Goal: Information Seeking & Learning: Learn about a topic

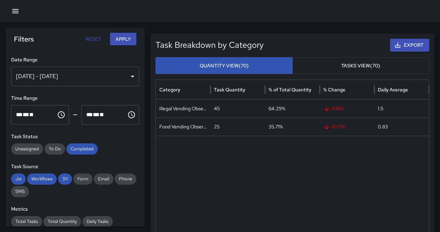
click at [8, 15] on div at bounding box center [220, 11] width 440 height 22
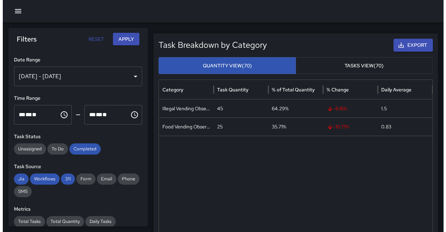
scroll to position [169, 0]
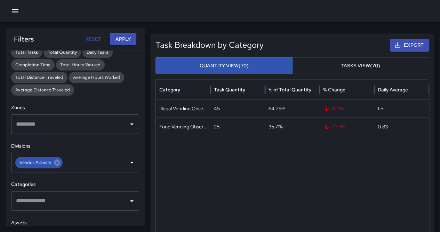
click at [11, 15] on button "button" at bounding box center [15, 11] width 14 height 14
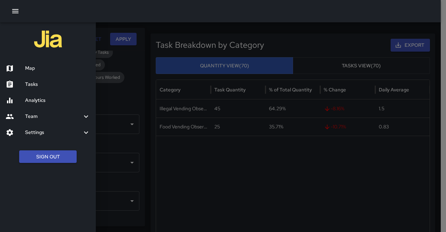
click at [44, 160] on button "Sign Out" at bounding box center [47, 156] width 57 height 13
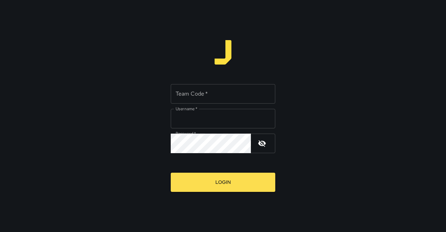
type input "**********"
click at [188, 98] on input "Team Code   *" at bounding box center [223, 93] width 104 height 19
type input "******"
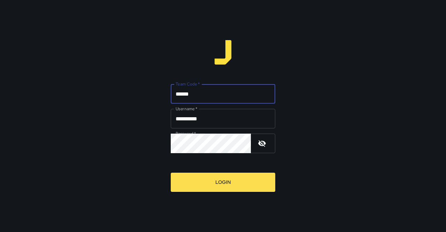
click at [228, 179] on button "Login" at bounding box center [223, 181] width 104 height 19
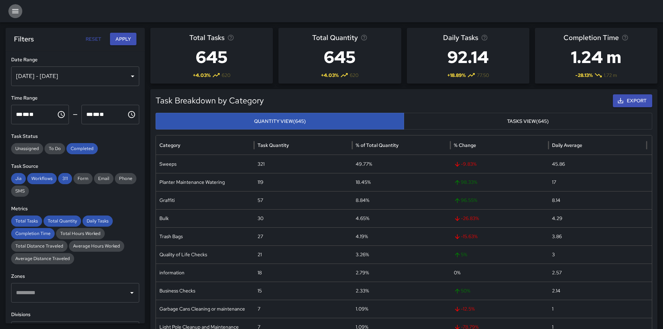
click at [20, 7] on button "button" at bounding box center [15, 11] width 14 height 14
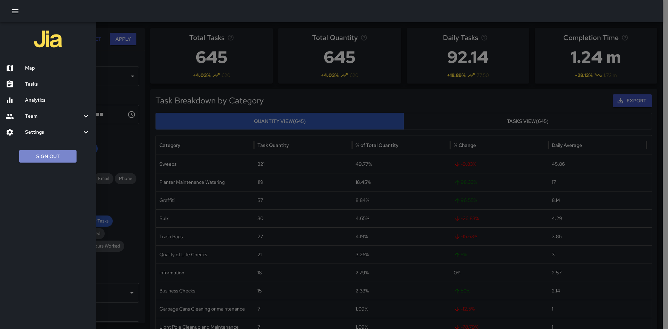
click at [60, 162] on button "Sign Out" at bounding box center [47, 156] width 57 height 13
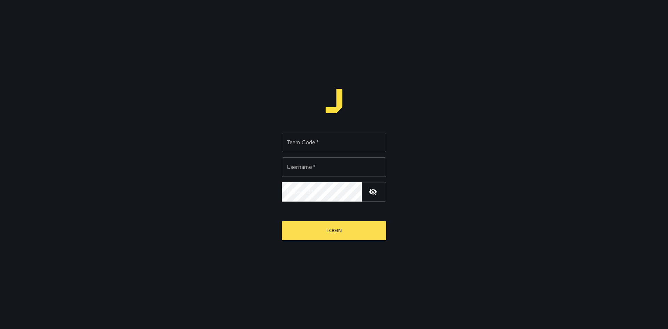
click at [318, 135] on input "Team Code   *" at bounding box center [334, 142] width 104 height 19
type input "**********"
type input "******"
click at [333, 235] on button "Login" at bounding box center [334, 230] width 104 height 19
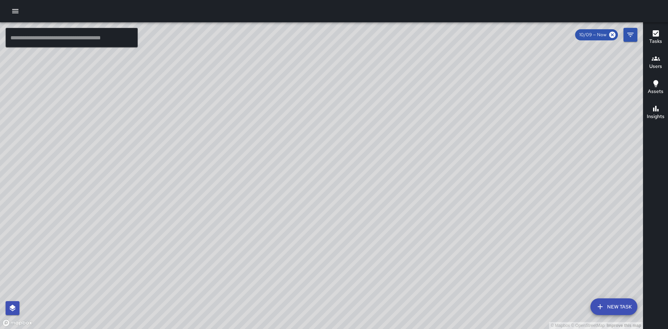
click at [14, 15] on button "button" at bounding box center [15, 11] width 14 height 14
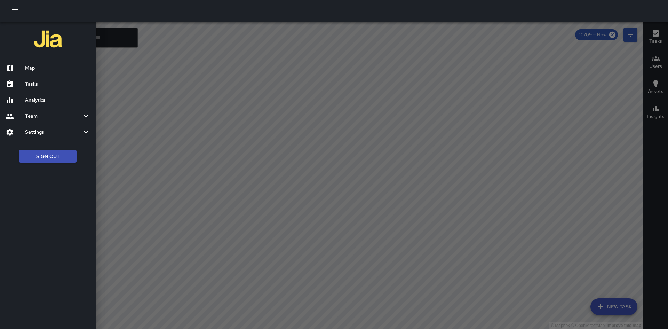
click at [37, 99] on h6 "Analytics" at bounding box center [57, 100] width 65 height 8
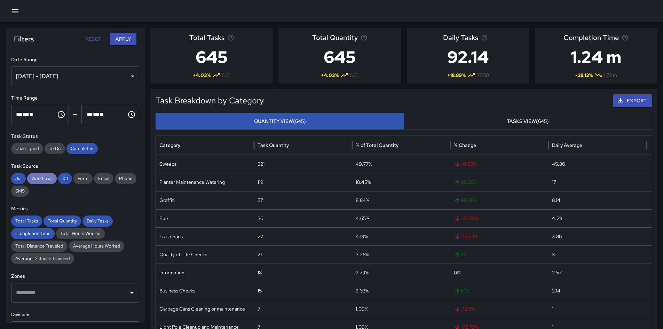
click at [56, 180] on span "Workflows" at bounding box center [42, 178] width 30 height 7
click at [19, 182] on div "Jia" at bounding box center [18, 178] width 15 height 11
click at [62, 179] on span "311" at bounding box center [65, 178] width 14 height 7
click at [92, 74] on div "[DATE] - [DATE]" at bounding box center [75, 75] width 128 height 19
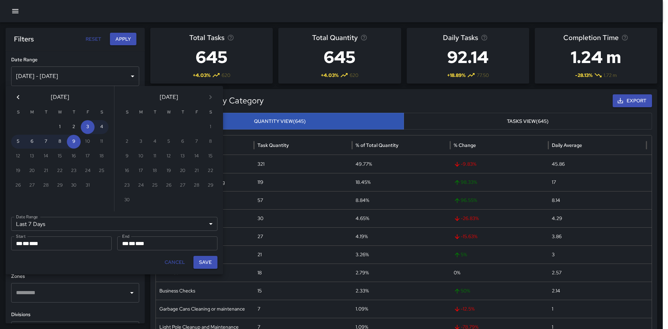
click at [97, 225] on div "Last 7 Days ****** Date Range" at bounding box center [114, 224] width 206 height 14
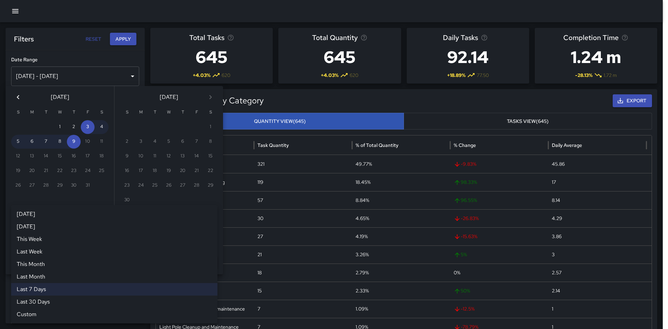
click at [69, 276] on li "Last Month" at bounding box center [114, 277] width 206 height 13
type input "**********"
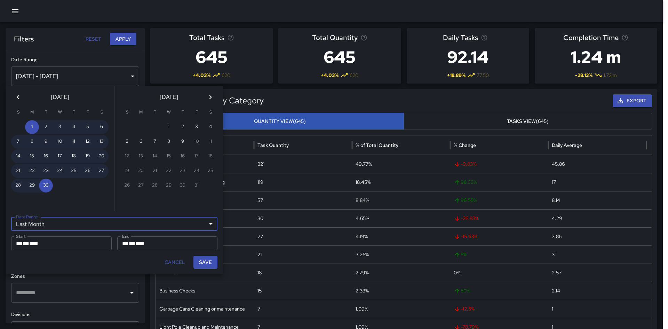
click at [204, 265] on button "Save" at bounding box center [206, 262] width 24 height 13
type input "**********"
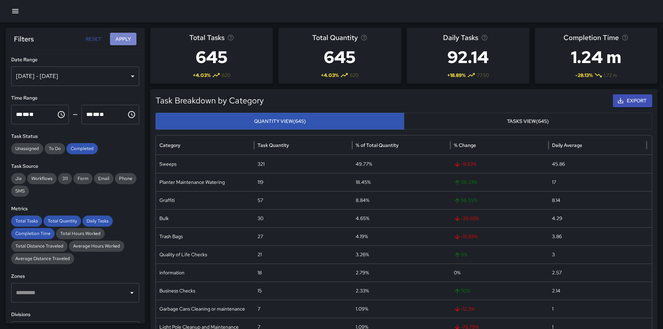
click at [117, 39] on button "Apply" at bounding box center [123, 39] width 26 height 13
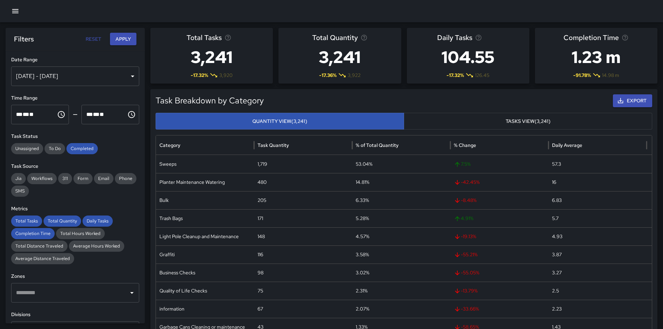
click at [211, 58] on h3 "3,241" at bounding box center [212, 57] width 50 height 28
copy h3 "3,241"
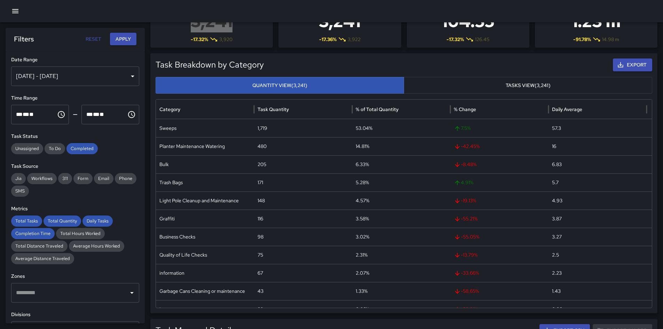
scroll to position [70, 0]
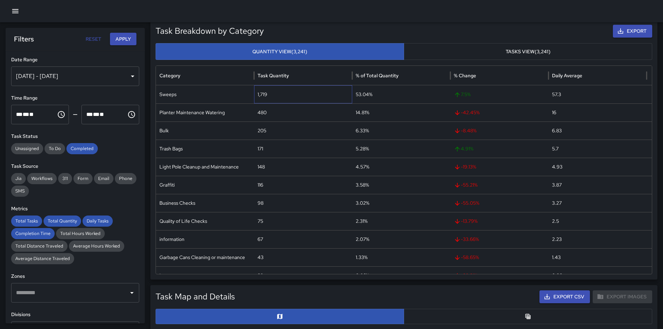
click at [263, 92] on div "1,719" at bounding box center [303, 94] width 98 height 18
copy div "1,719"
click at [170, 149] on div "Trash Bags" at bounding box center [205, 149] width 98 height 18
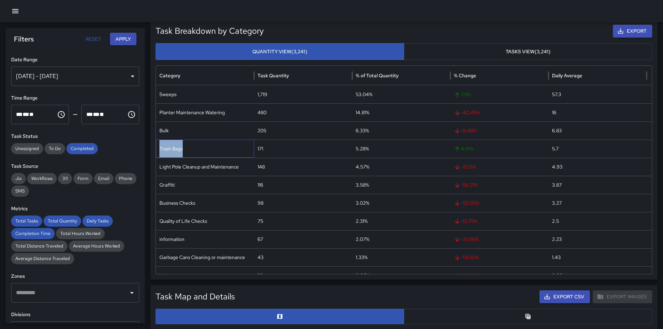
click at [170, 149] on div "Trash Bags" at bounding box center [205, 149] width 98 height 18
copy div "Trash Bags"
click at [212, 164] on div "Light Pole Cleanup and Maintenance" at bounding box center [205, 167] width 98 height 18
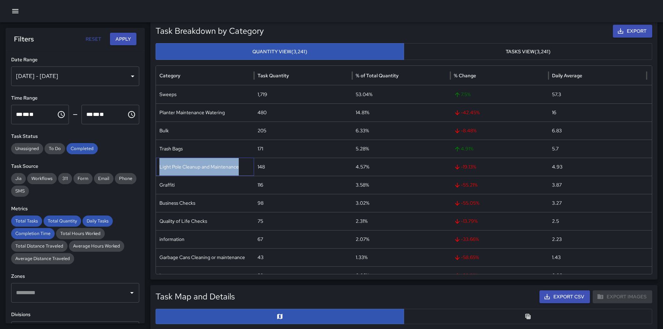
copy div "Light Pole Cleanup and Maintenance"
click at [170, 187] on div "Graffiti" at bounding box center [205, 185] width 98 height 18
copy div "Graffiti"
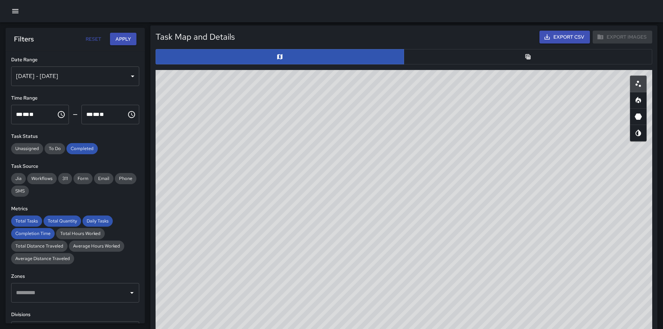
scroll to position [348, 0]
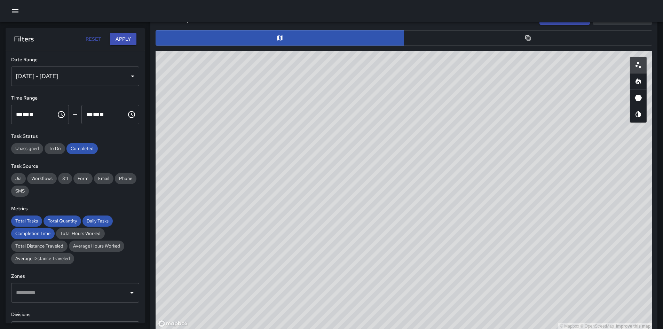
click at [415, 37] on button "button" at bounding box center [528, 37] width 249 height 15
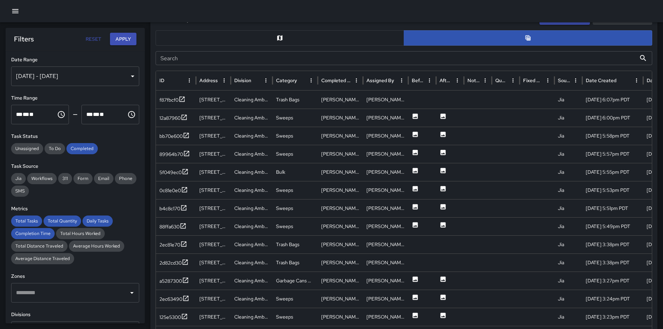
scroll to position [399, 0]
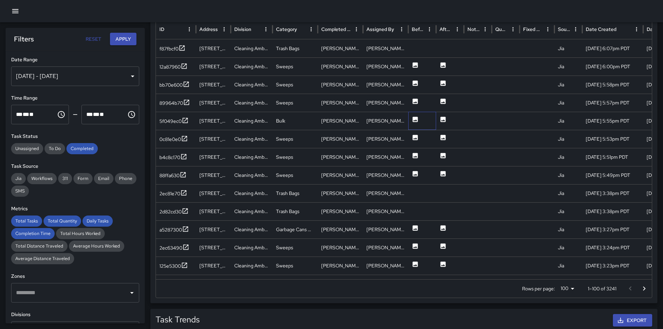
click at [412, 118] on div at bounding box center [422, 121] width 28 height 18
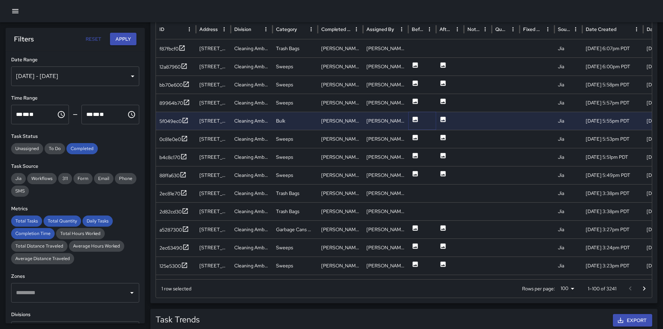
click at [415, 118] on icon at bounding box center [415, 119] width 5 height 5
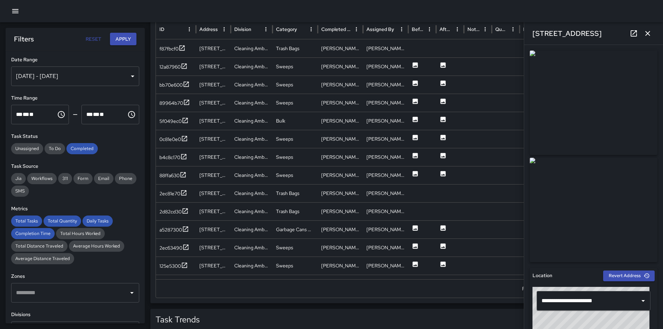
click at [558, 111] on img at bounding box center [594, 102] width 128 height 104
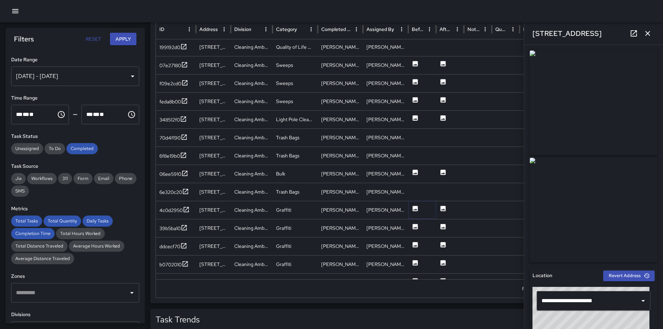
click at [413, 211] on icon at bounding box center [415, 208] width 7 height 7
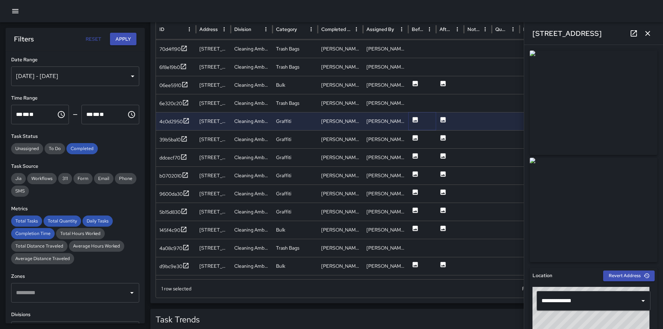
scroll to position [483, 0]
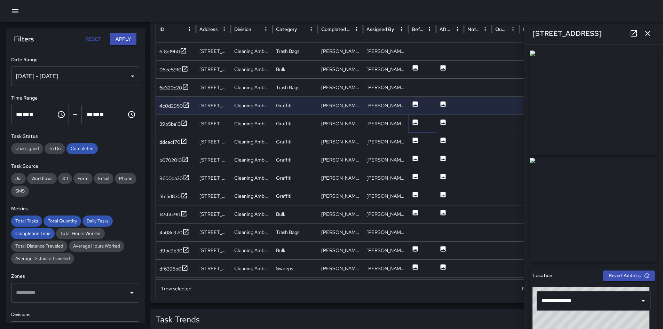
click at [417, 119] on icon at bounding box center [415, 122] width 7 height 7
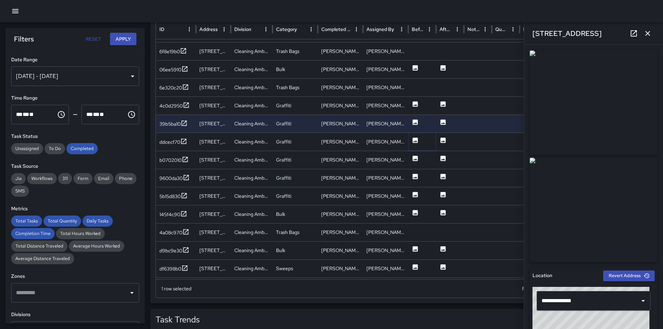
click at [414, 141] on icon at bounding box center [415, 140] width 5 height 5
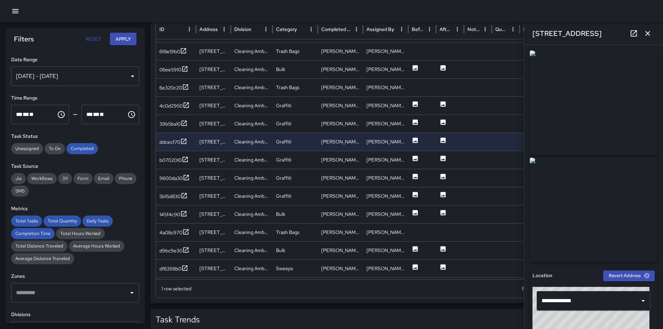
click at [562, 138] on img at bounding box center [594, 102] width 128 height 104
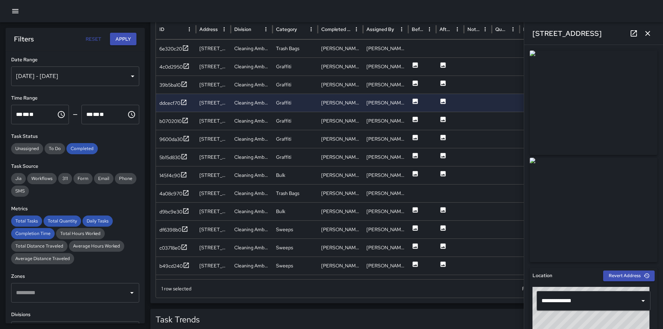
scroll to position [580, 0]
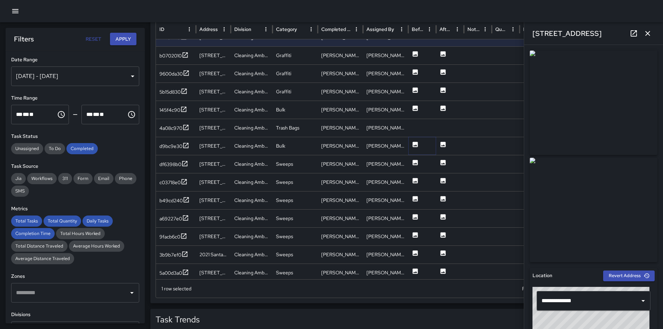
click at [415, 146] on icon at bounding box center [415, 144] width 7 height 7
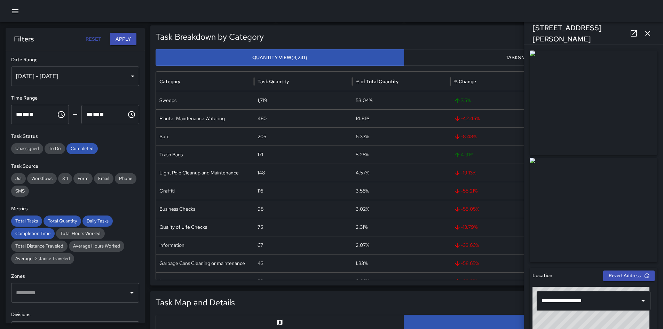
scroll to position [70, 0]
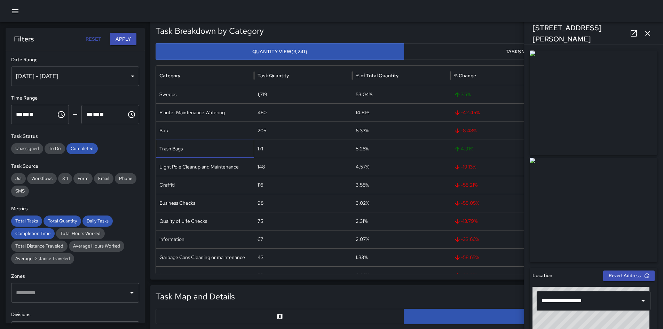
click at [178, 148] on div "Trash Bags" at bounding box center [205, 149] width 98 height 18
copy div "Trash Bags"
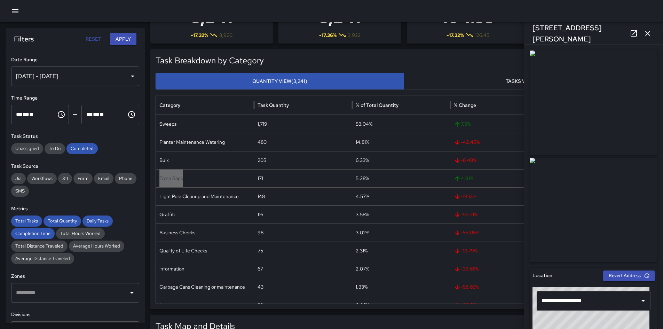
scroll to position [0, 0]
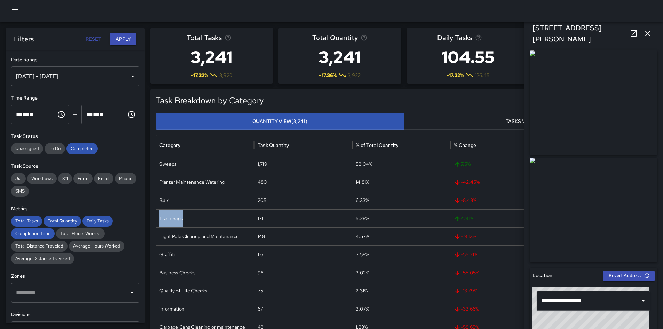
click at [93, 78] on div "[DATE] - [DATE]" at bounding box center [75, 75] width 128 height 19
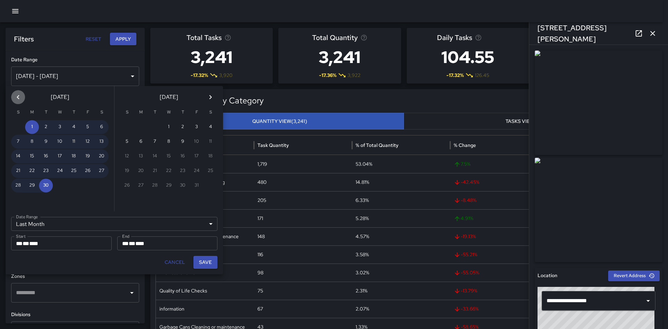
click at [19, 94] on icon "Previous month" at bounding box center [18, 97] width 8 height 8
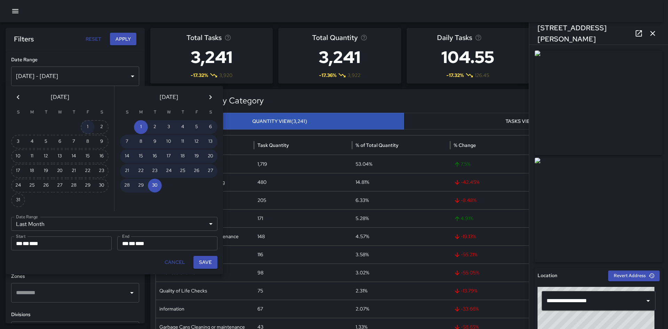
click at [87, 127] on button "1" at bounding box center [88, 127] width 14 height 14
type input "******"
type input "**********"
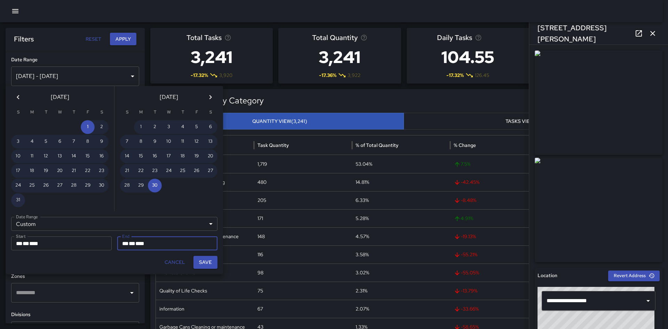
click at [15, 199] on button "31" at bounding box center [18, 200] width 14 height 14
type input "**********"
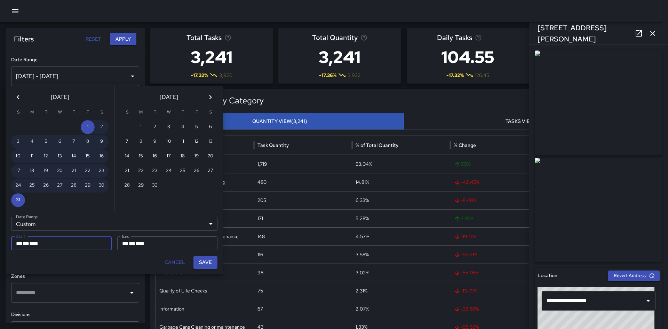
click at [204, 259] on button "Save" at bounding box center [206, 262] width 24 height 13
type input "**********"
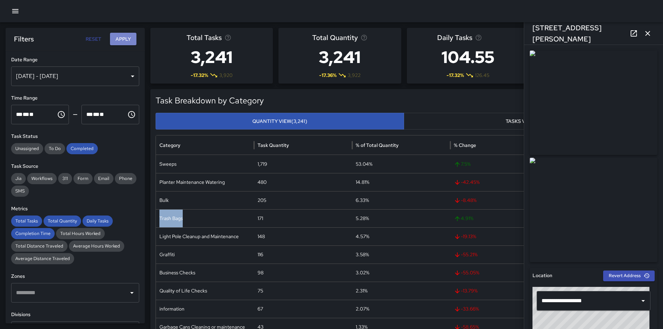
click at [110, 40] on button "Apply" at bounding box center [123, 39] width 26 height 13
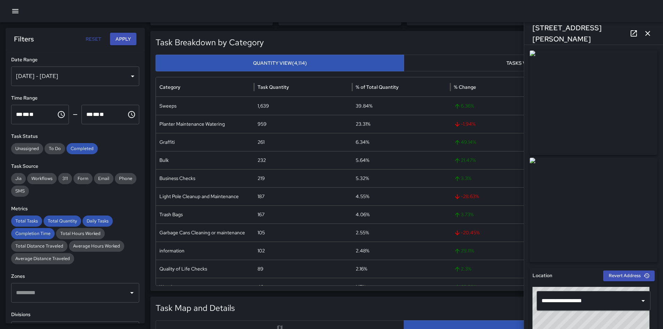
scroll to position [70, 0]
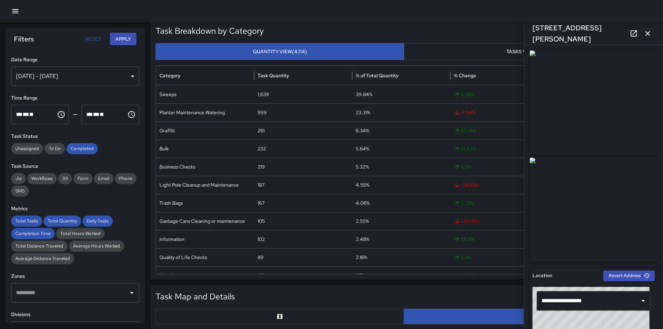
click at [98, 79] on div "[DATE] - [DATE]" at bounding box center [75, 75] width 128 height 19
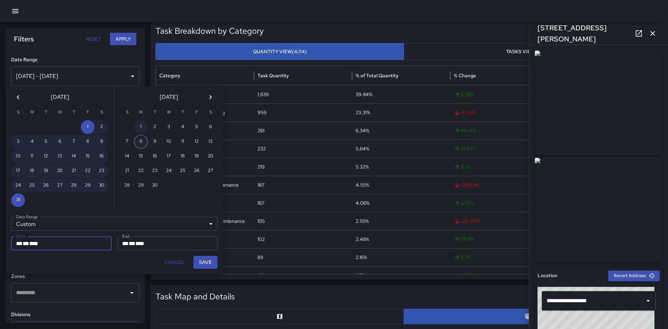
click at [140, 130] on button "1" at bounding box center [141, 127] width 14 height 14
type input "**********"
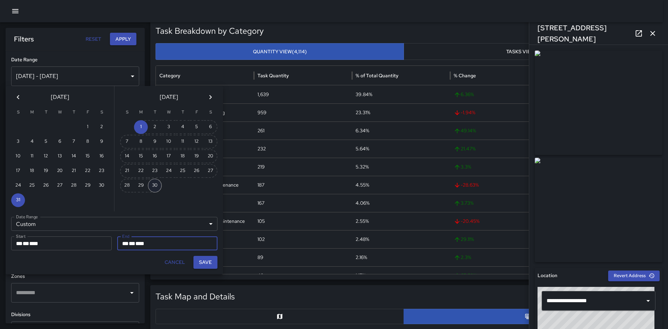
click at [156, 190] on button "30" at bounding box center [155, 186] width 14 height 14
type input "**********"
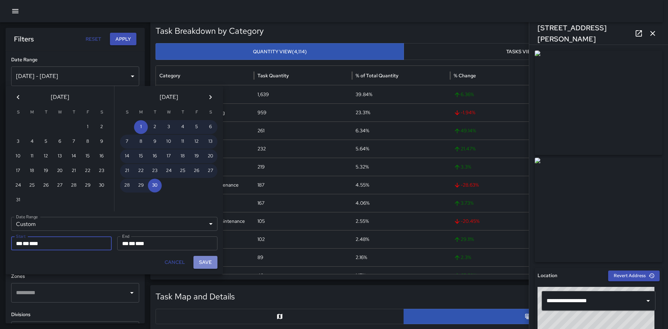
click at [208, 264] on button "Save" at bounding box center [206, 262] width 24 height 13
type input "**********"
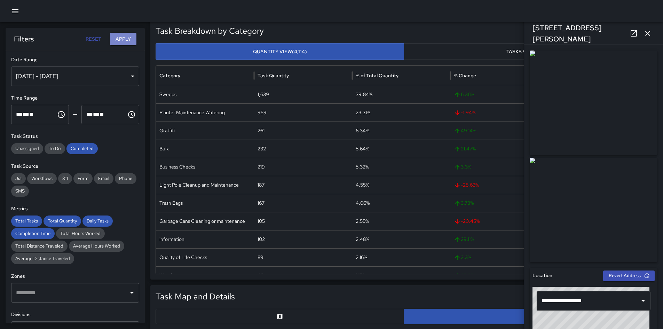
click at [133, 38] on button "Apply" at bounding box center [123, 39] width 26 height 13
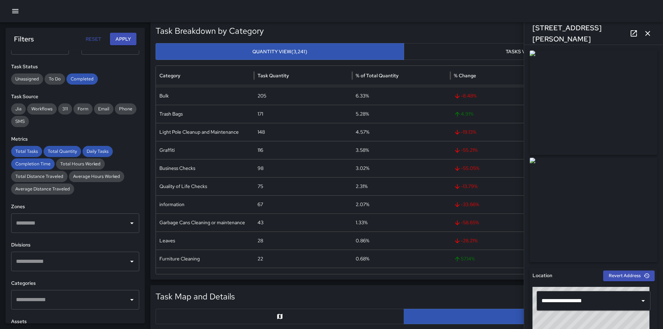
scroll to position [104, 0]
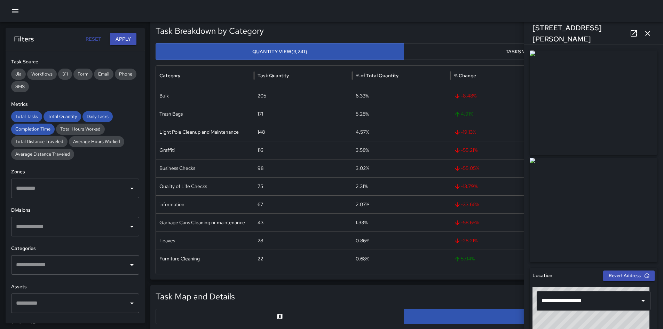
click at [66, 233] on div "​" at bounding box center [75, 226] width 128 height 19
click at [63, 252] on span "Cleaning Ambassador" at bounding box center [79, 248] width 97 height 8
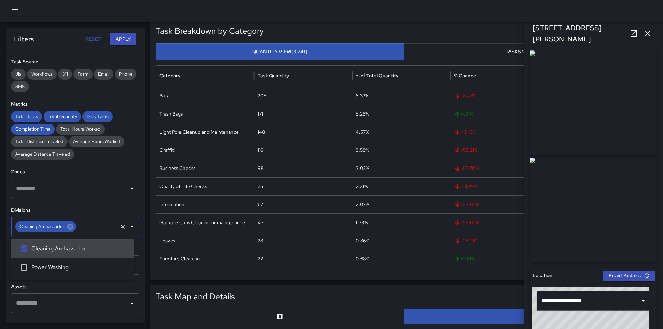
click at [118, 41] on button "Apply" at bounding box center [123, 39] width 26 height 13
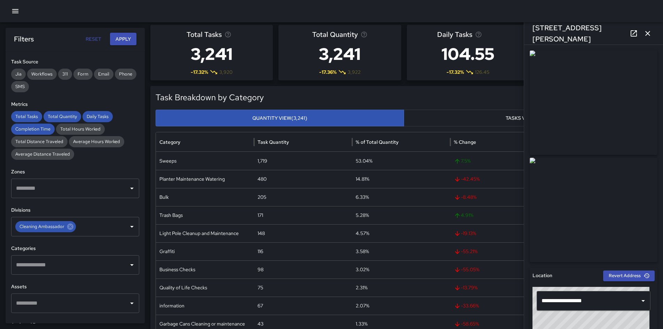
scroll to position [0, 0]
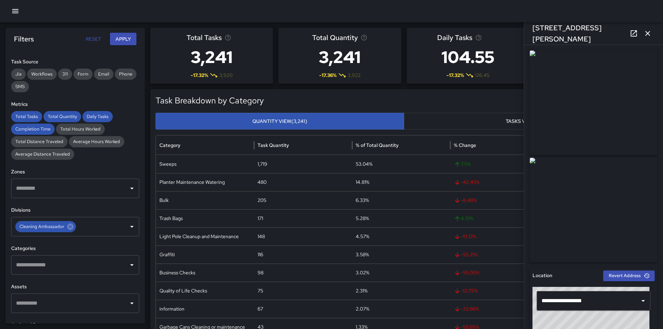
click at [224, 59] on h3 "3,241" at bounding box center [212, 57] width 50 height 28
copy h3 "3,241"
click at [91, 227] on input "text" at bounding box center [97, 226] width 40 height 13
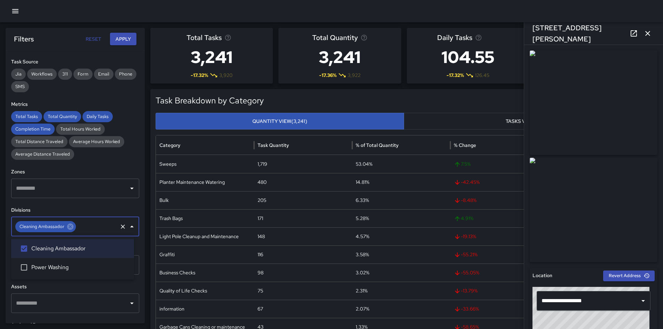
click at [75, 266] on span "Power Washing" at bounding box center [79, 267] width 97 height 8
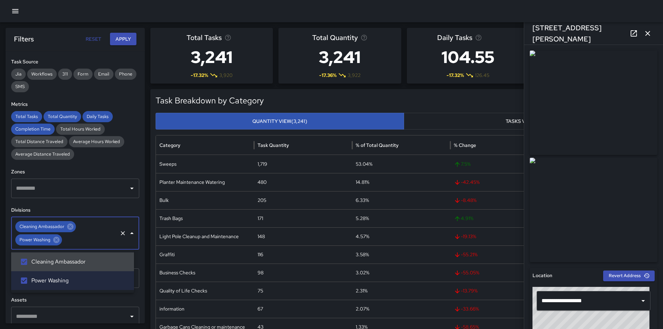
click at [122, 39] on button "Apply" at bounding box center [123, 39] width 26 height 13
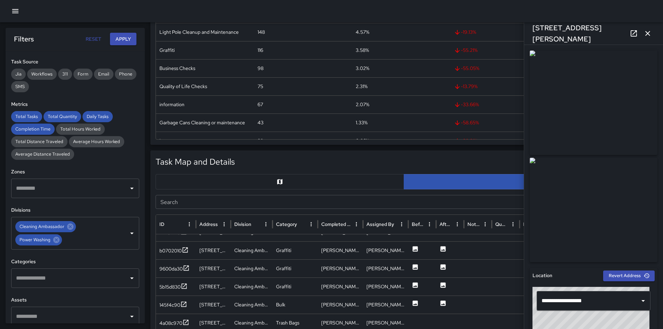
scroll to position [279, 0]
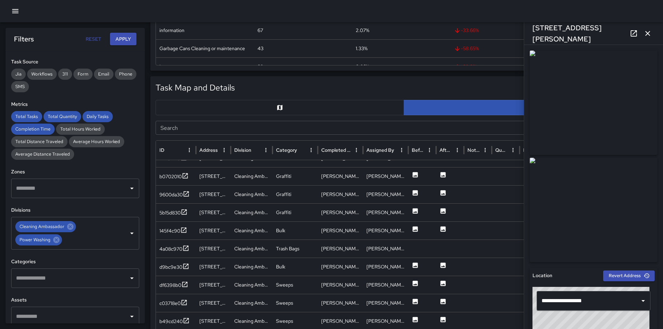
click at [248, 104] on button "button" at bounding box center [280, 107] width 249 height 15
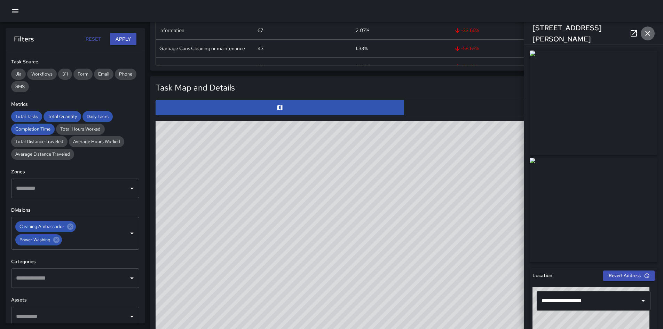
drag, startPoint x: 651, startPoint y: 34, endPoint x: 659, endPoint y: 60, distance: 27.0
click at [650, 34] on icon "button" at bounding box center [648, 33] width 8 height 8
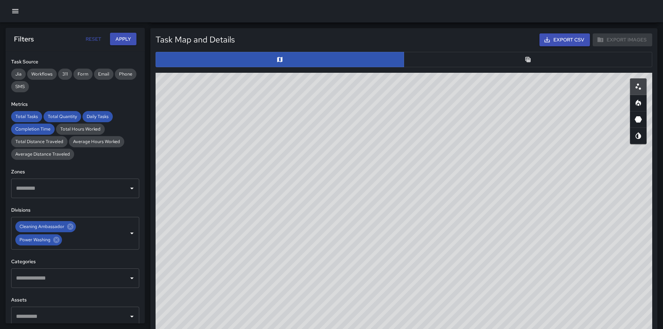
scroll to position [347, 0]
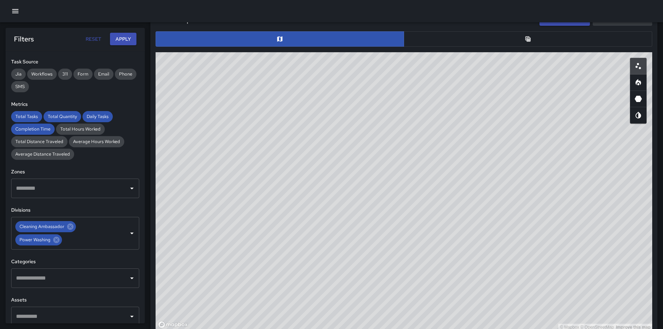
drag, startPoint x: 515, startPoint y: 176, endPoint x: 420, endPoint y: 277, distance: 138.4
drag, startPoint x: 420, startPoint y: 277, endPoint x: 341, endPoint y: 255, distance: 82.1
click at [341, 255] on div "© Mapbox © OpenStreetMap Improve this map" at bounding box center [404, 191] width 497 height 279
click at [637, 84] on icon "Heatmap" at bounding box center [638, 82] width 8 height 8
click at [58, 241] on icon at bounding box center [56, 240] width 6 height 6
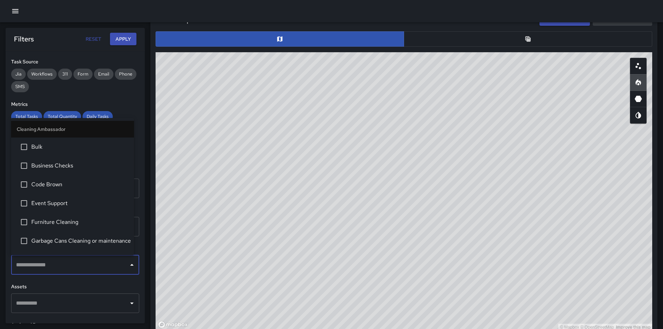
click at [58, 264] on input "text" at bounding box center [69, 264] width 111 height 13
type input "**"
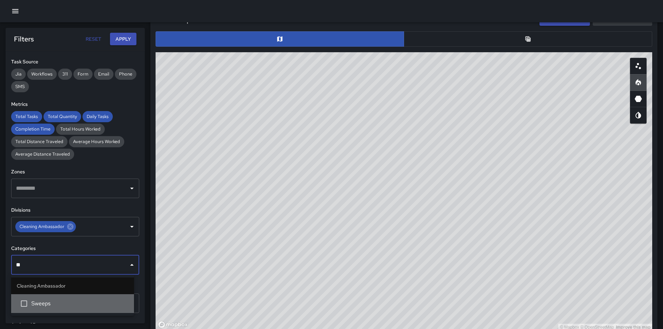
click at [53, 298] on li "Sweeps" at bounding box center [72, 303] width 123 height 19
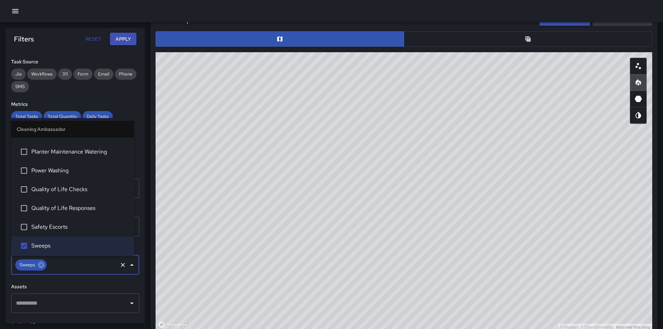
click at [122, 43] on button "Apply" at bounding box center [123, 39] width 26 height 13
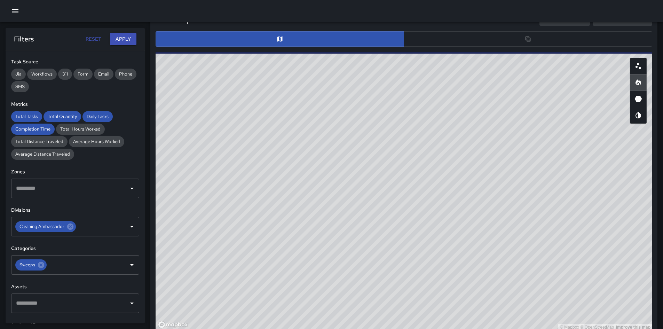
scroll to position [347, 0]
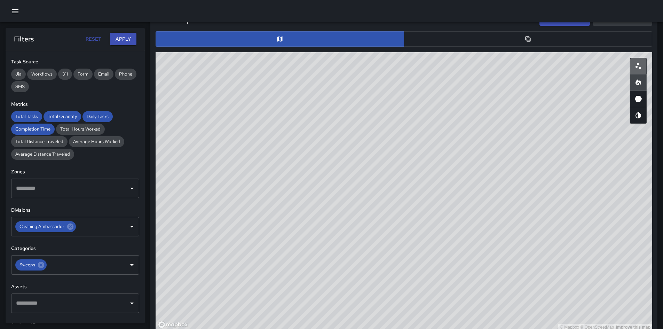
click at [640, 71] on button "button" at bounding box center [638, 66] width 17 height 17
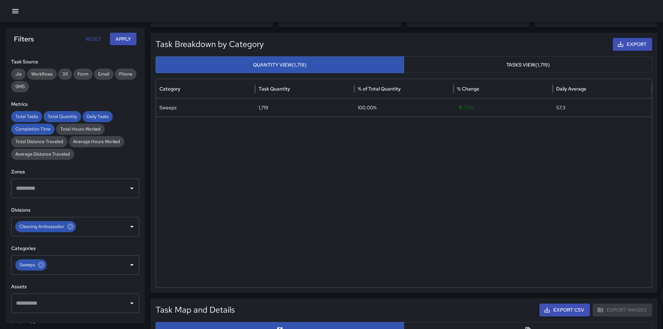
scroll to position [34, 0]
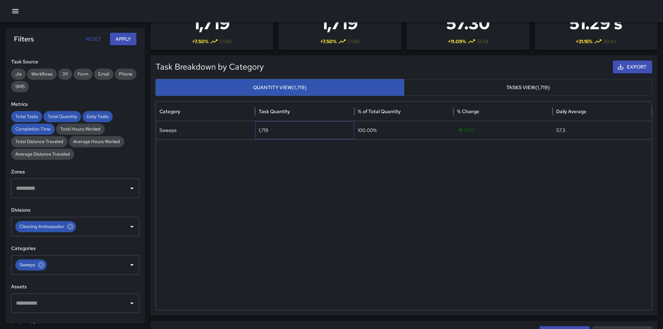
click at [269, 129] on div "1,719" at bounding box center [304, 130] width 99 height 18
click at [269, 128] on div "1,719" at bounding box center [304, 130] width 99 height 18
click at [264, 130] on div "1,719" at bounding box center [304, 130] width 99 height 18
copy div "1,719"
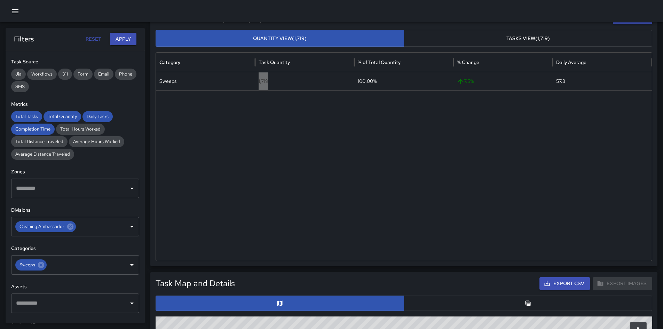
scroll to position [173, 0]
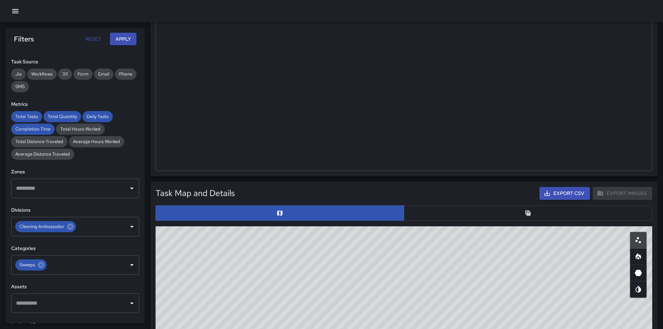
click at [506, 214] on button "button" at bounding box center [528, 212] width 249 height 15
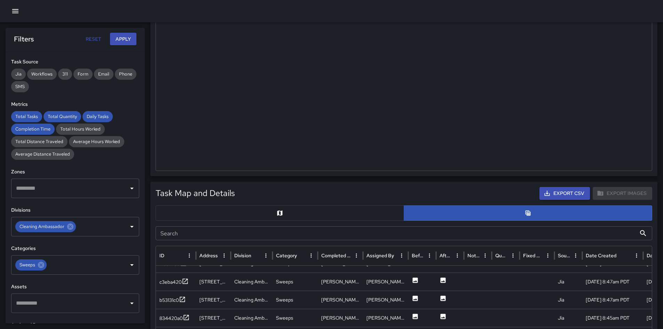
click at [379, 206] on button "button" at bounding box center [280, 212] width 249 height 15
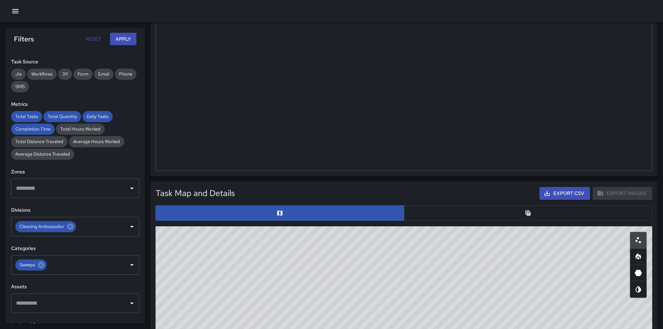
click at [637, 255] on icon "Heatmap" at bounding box center [639, 256] width 6 height 6
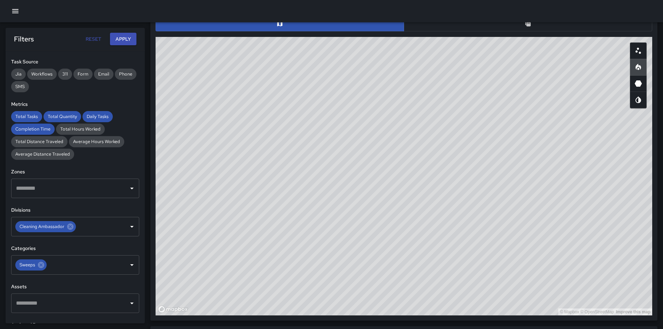
scroll to position [363, 0]
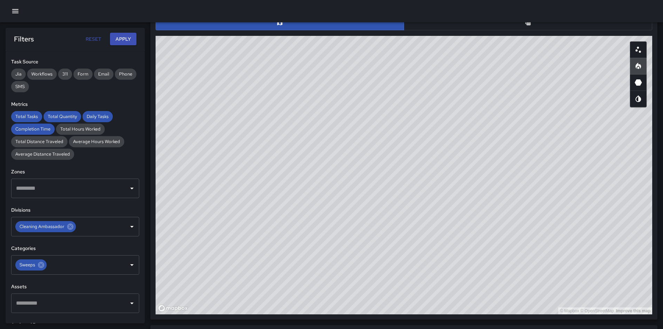
type button "heatmap"
drag, startPoint x: 635, startPoint y: 51, endPoint x: 632, endPoint y: 64, distance: 13.6
click at [635, 51] on icon "Scatterplot" at bounding box center [638, 50] width 8 height 8
click at [640, 68] on icon "Heatmap" at bounding box center [639, 66] width 6 height 6
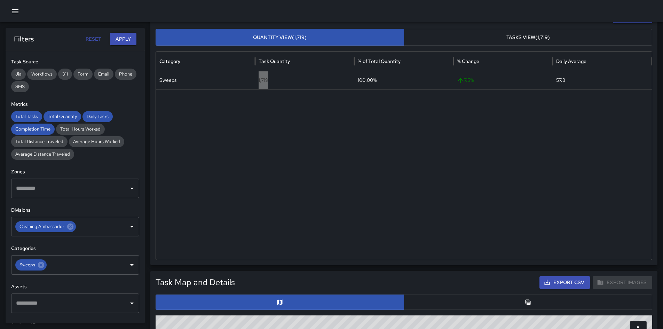
scroll to position [174, 0]
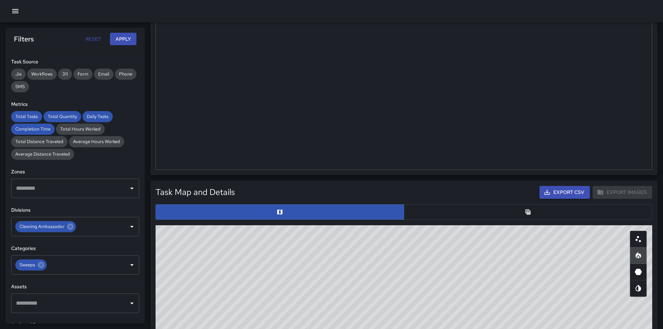
drag, startPoint x: 508, startPoint y: 214, endPoint x: 638, endPoint y: 137, distance: 151.2
click at [508, 211] on button "button" at bounding box center [528, 211] width 249 height 15
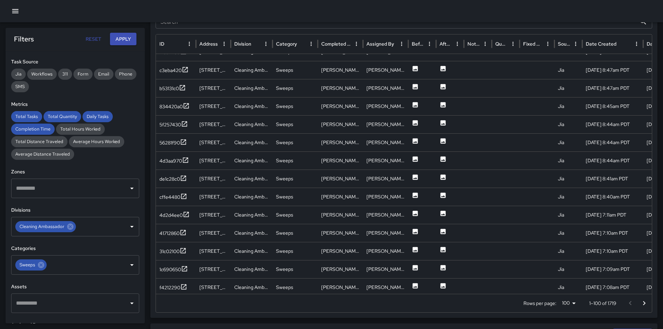
scroll to position [393, 0]
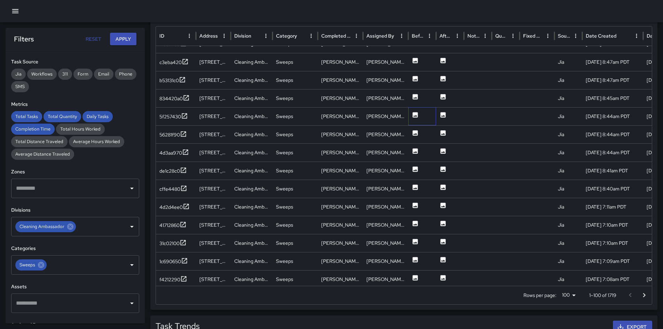
click at [411, 114] on div at bounding box center [422, 116] width 28 height 18
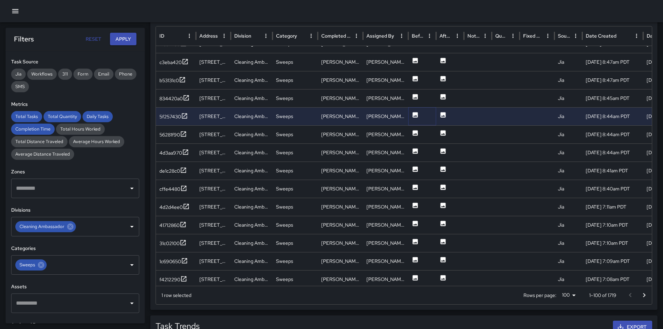
click at [413, 114] on icon at bounding box center [415, 114] width 7 height 7
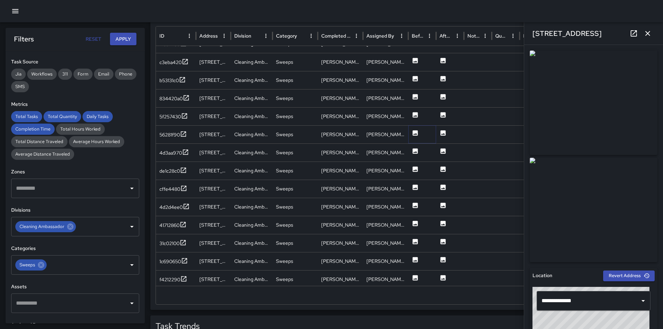
click at [415, 131] on icon at bounding box center [415, 132] width 5 height 5
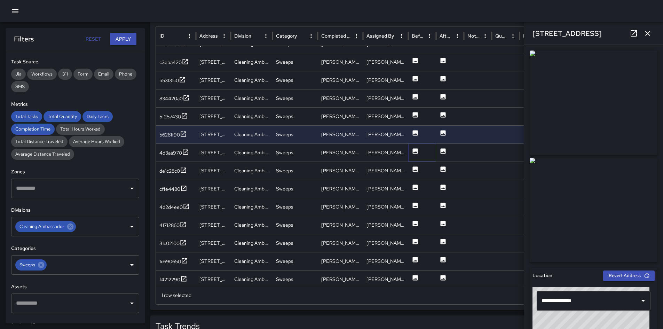
click at [415, 150] on icon at bounding box center [415, 150] width 5 height 5
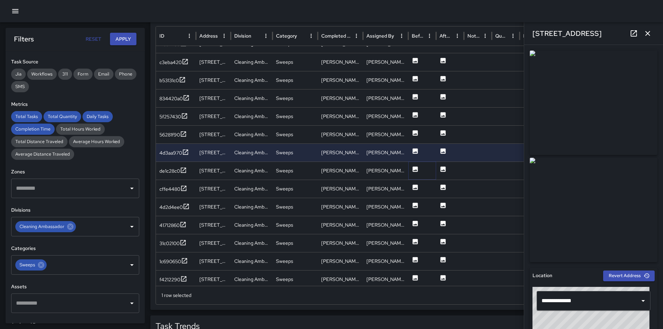
click at [417, 166] on icon at bounding box center [415, 169] width 7 height 7
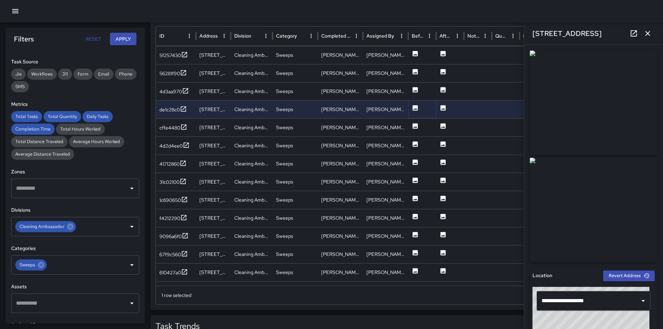
scroll to position [644, 0]
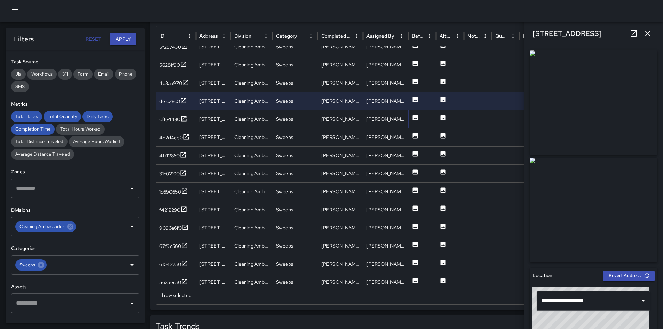
click at [415, 117] on icon at bounding box center [415, 117] width 5 height 5
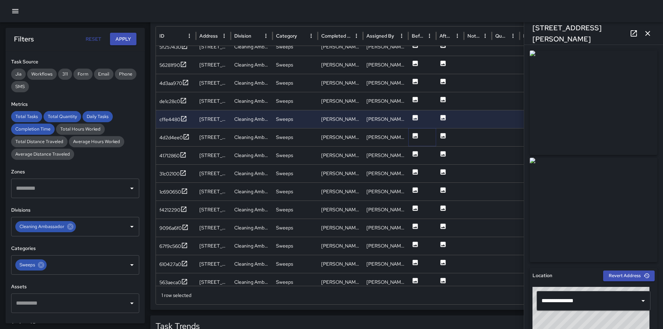
click at [415, 134] on icon at bounding box center [415, 135] width 5 height 5
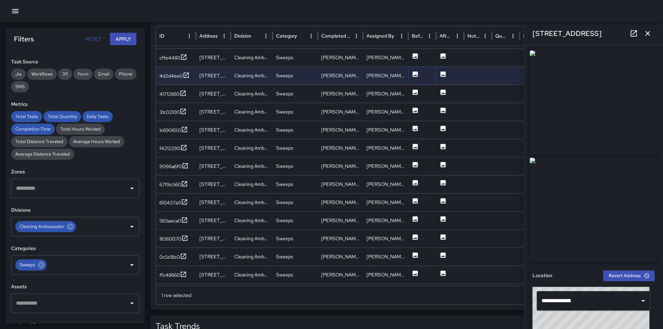
scroll to position [709, 0]
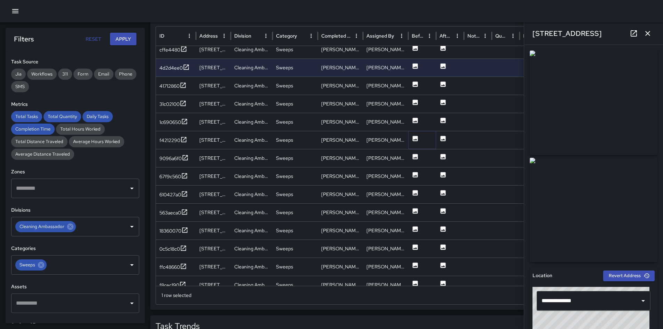
click at [415, 141] on icon at bounding box center [415, 138] width 7 height 7
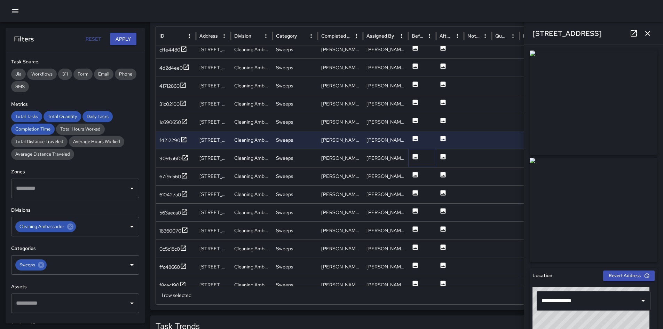
click at [414, 156] on icon at bounding box center [415, 156] width 5 height 5
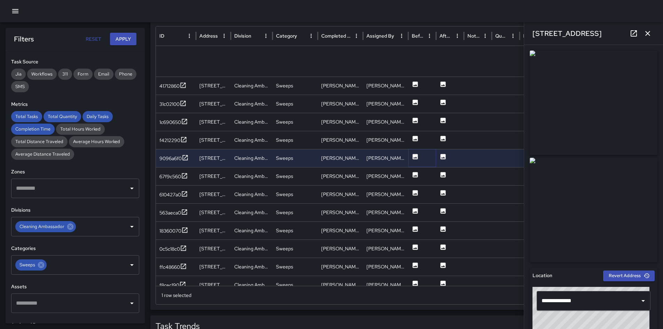
scroll to position [773, 0]
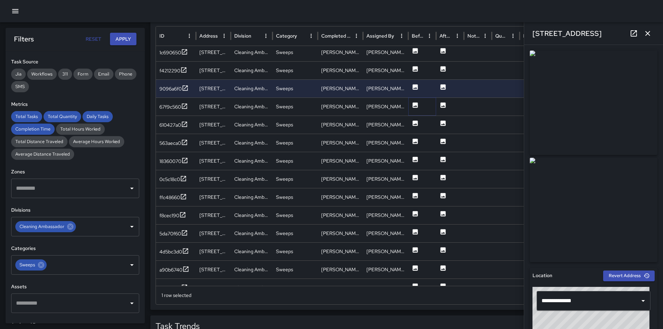
click at [416, 105] on icon at bounding box center [415, 105] width 7 height 7
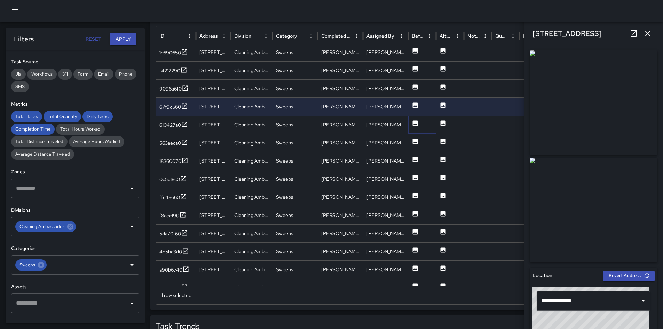
click at [415, 122] on icon at bounding box center [415, 122] width 5 height 5
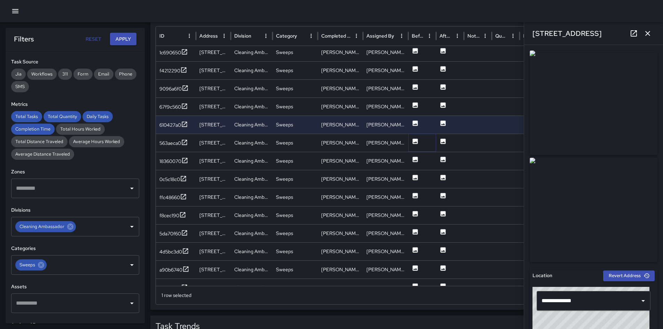
click at [415, 140] on icon at bounding box center [415, 141] width 5 height 5
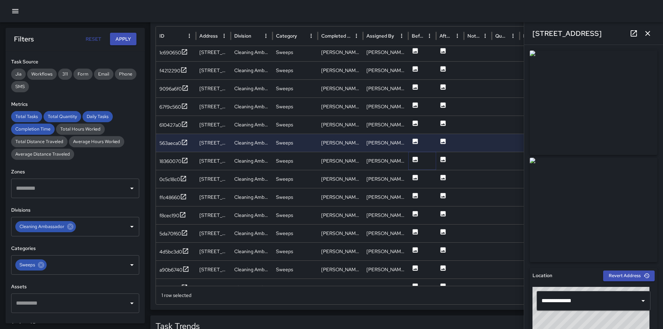
click at [415, 159] on icon at bounding box center [415, 159] width 5 height 5
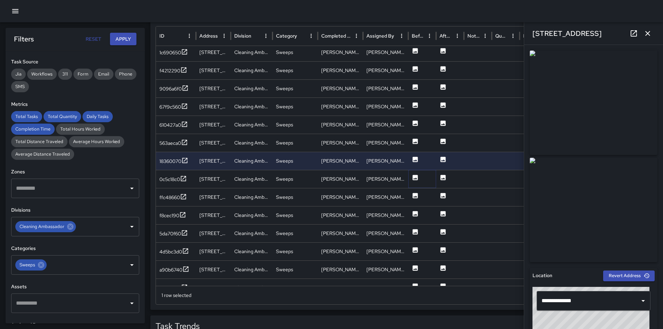
click at [415, 180] on icon at bounding box center [415, 177] width 5 height 5
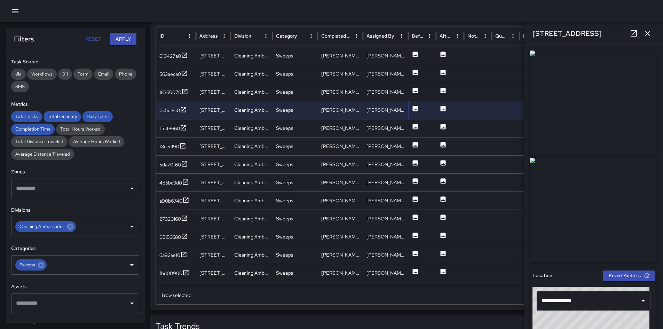
scroll to position [837, 0]
click at [416, 125] on icon at bounding box center [415, 125] width 5 height 5
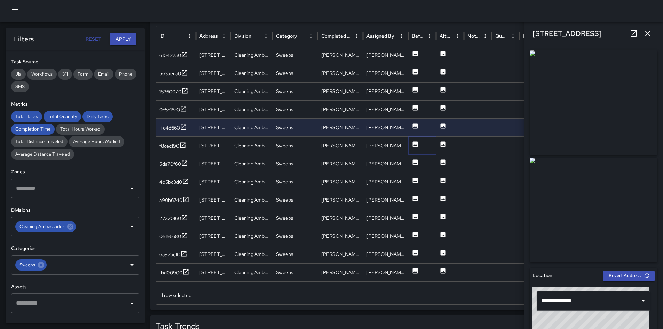
click at [414, 141] on icon at bounding box center [415, 144] width 7 height 7
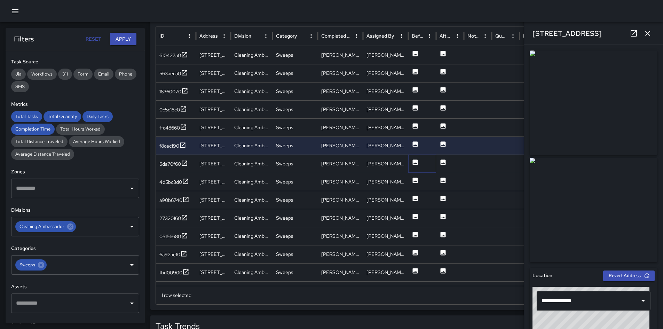
click at [415, 162] on icon at bounding box center [415, 161] width 5 height 5
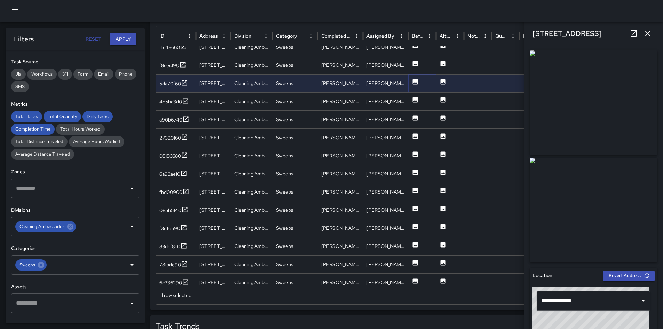
scroll to position [934, 0]
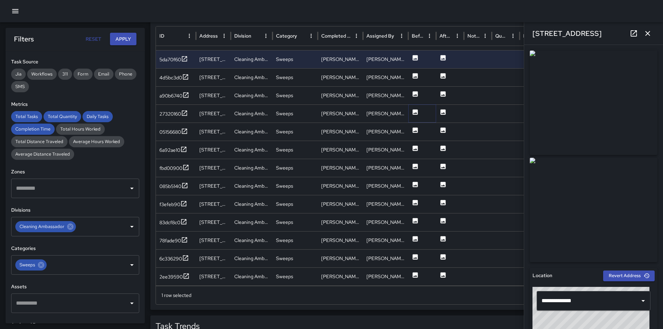
click at [414, 110] on icon at bounding box center [415, 111] width 5 height 5
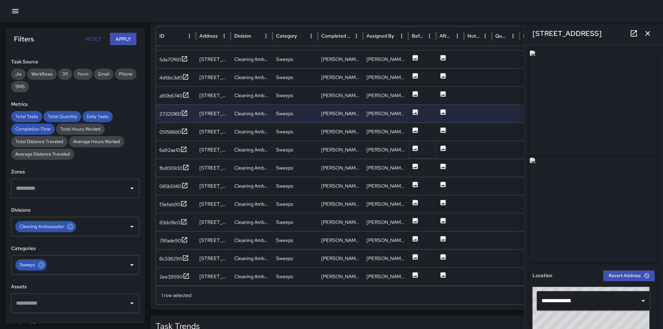
click at [416, 149] on icon at bounding box center [415, 148] width 7 height 7
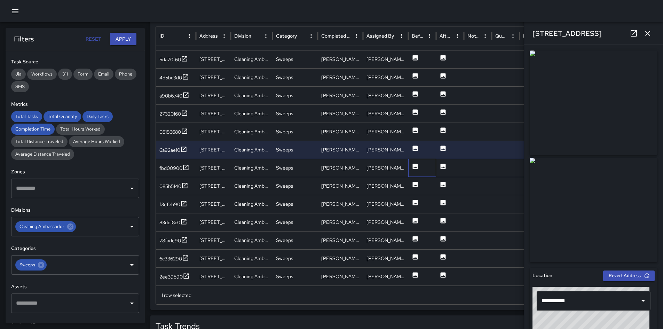
click at [411, 165] on div at bounding box center [422, 168] width 28 height 18
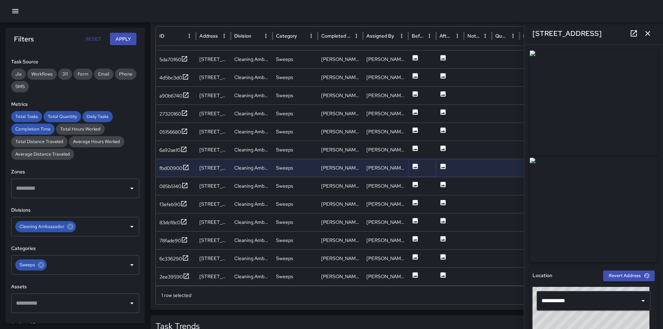
click at [414, 166] on icon at bounding box center [415, 166] width 5 height 5
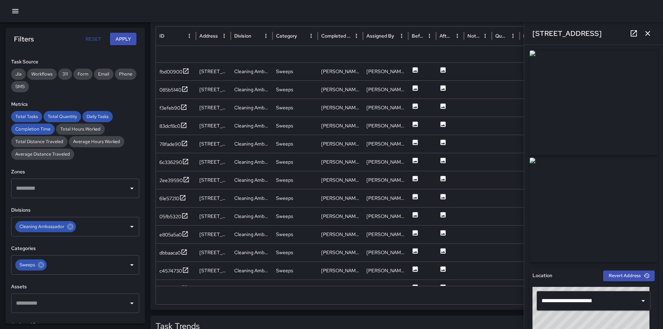
scroll to position [1149, 0]
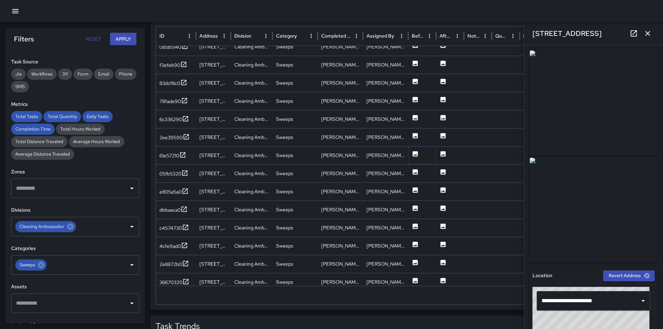
click at [414, 156] on icon at bounding box center [415, 153] width 5 height 5
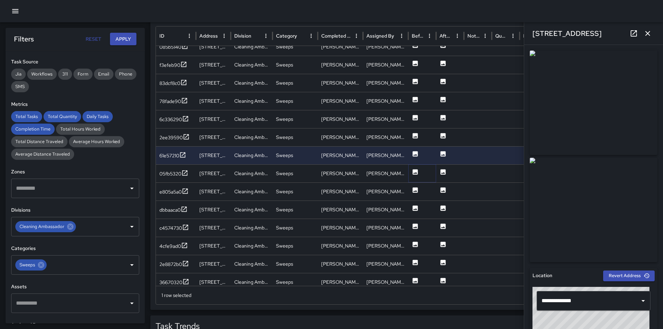
click at [415, 171] on icon at bounding box center [415, 171] width 5 height 5
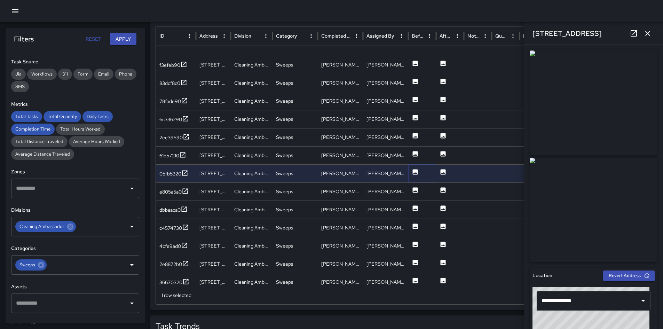
scroll to position [1127, 0]
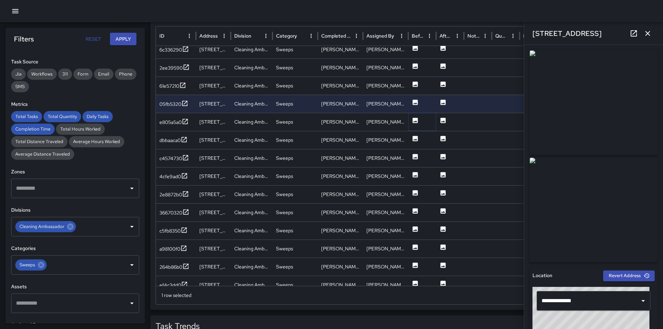
click at [412, 121] on icon at bounding box center [415, 120] width 7 height 7
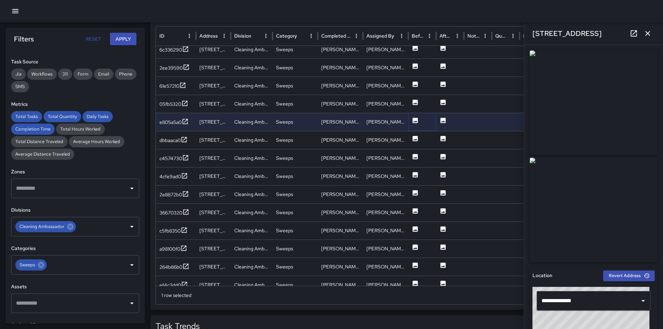
click at [415, 117] on icon at bounding box center [415, 120] width 7 height 7
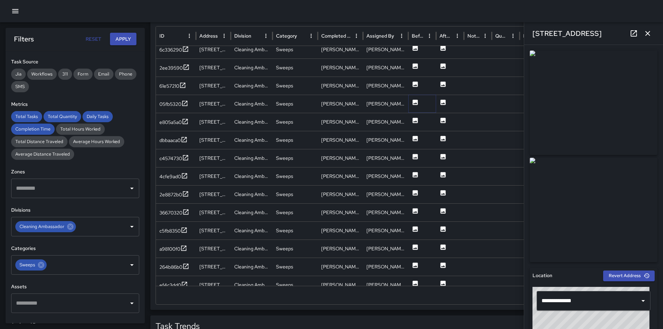
click at [415, 101] on icon at bounding box center [415, 102] width 5 height 5
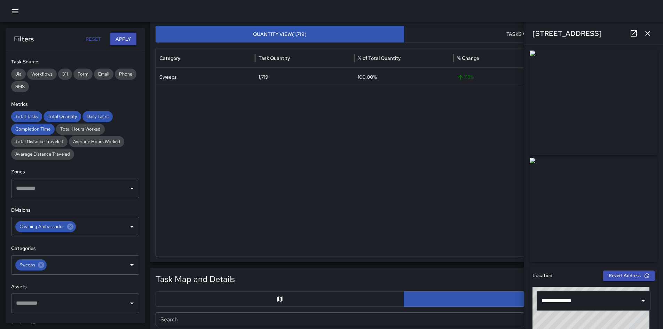
scroll to position [79, 0]
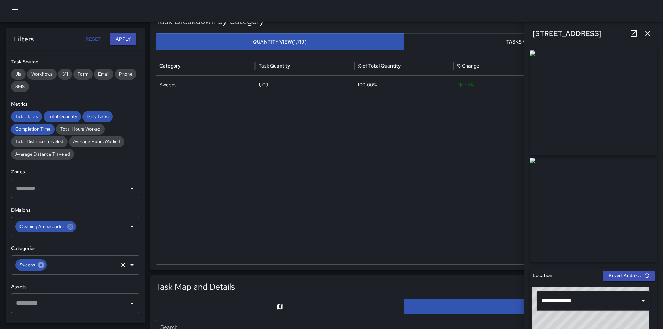
click at [42, 267] on icon at bounding box center [41, 265] width 6 height 6
click at [118, 40] on button "Apply" at bounding box center [123, 39] width 26 height 13
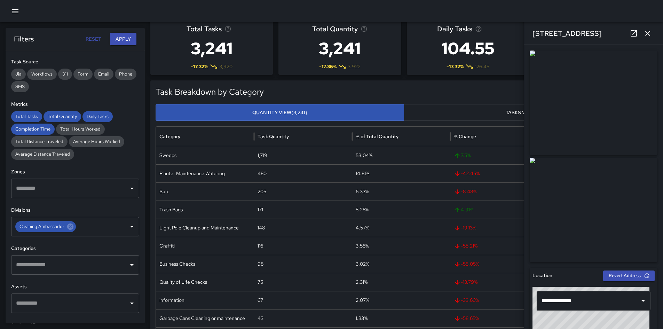
scroll to position [35, 0]
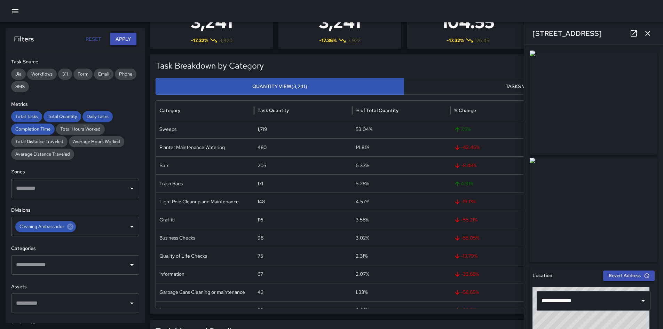
click at [98, 266] on input "text" at bounding box center [69, 264] width 111 height 13
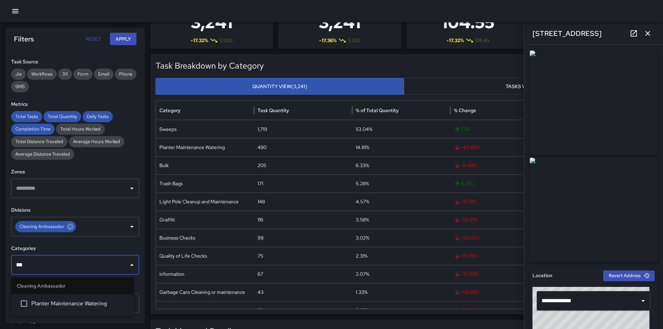
type input "****"
click at [99, 301] on span "Planter Maintenance Watering" at bounding box center [79, 303] width 97 height 8
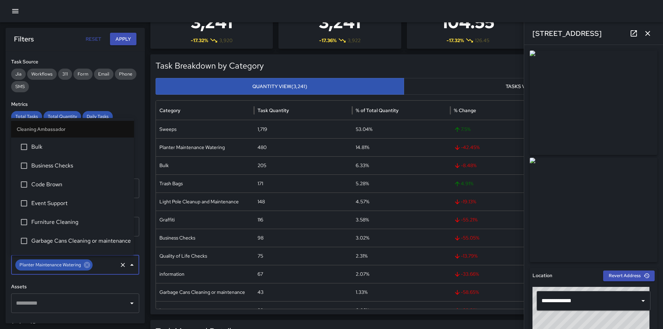
scroll to position [146, 0]
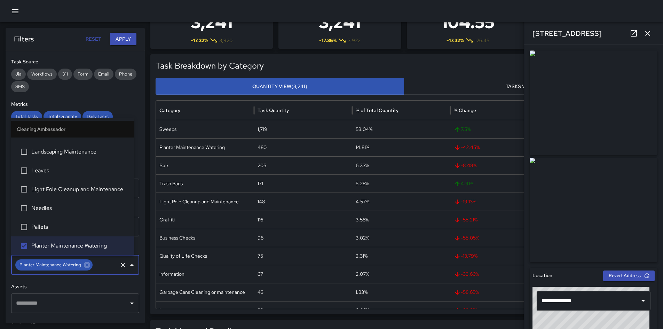
click at [121, 43] on button "Apply" at bounding box center [123, 39] width 26 height 13
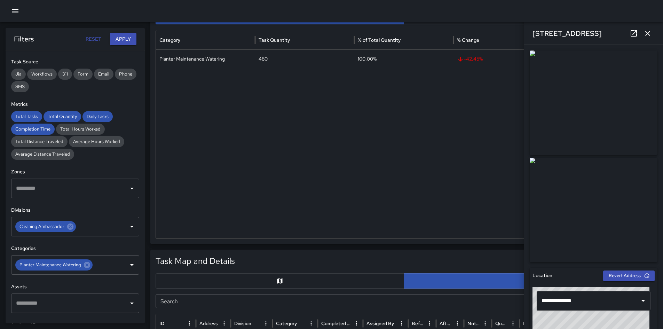
scroll to position [244, 0]
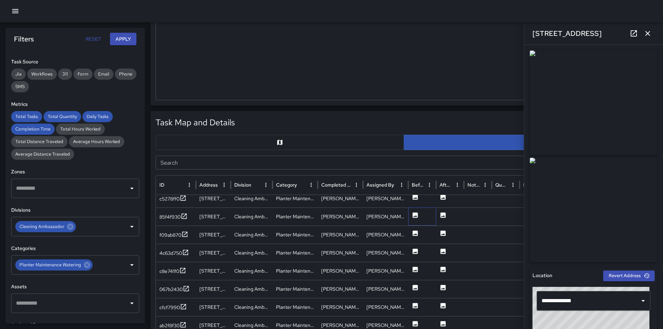
click at [419, 214] on div at bounding box center [422, 217] width 28 height 18
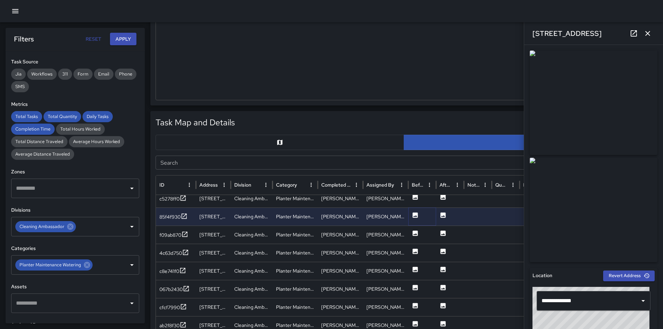
click at [416, 216] on icon at bounding box center [415, 215] width 7 height 7
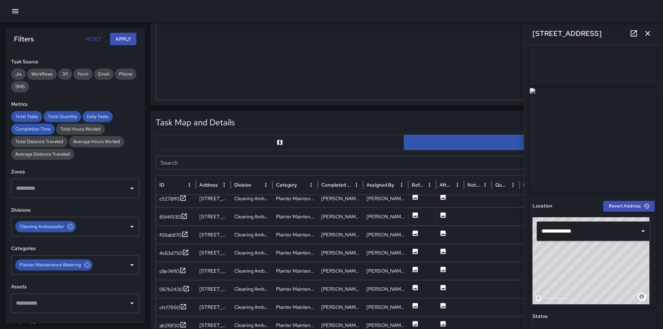
scroll to position [78, 0]
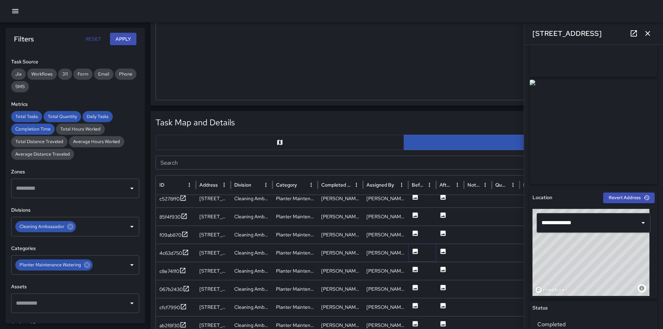
click at [416, 250] on icon at bounding box center [415, 251] width 5 height 5
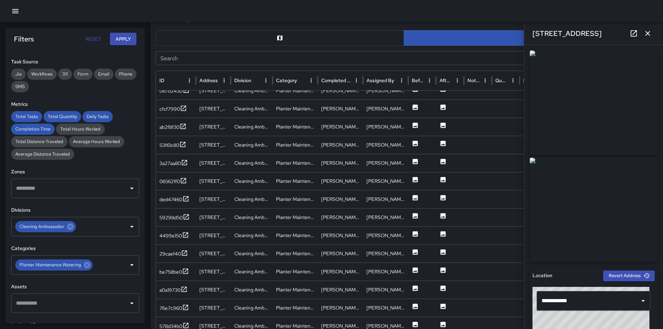
scroll to position [1223, 0]
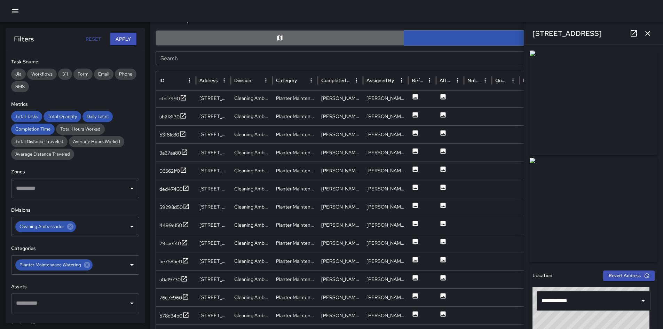
click at [193, 34] on button "button" at bounding box center [280, 37] width 249 height 15
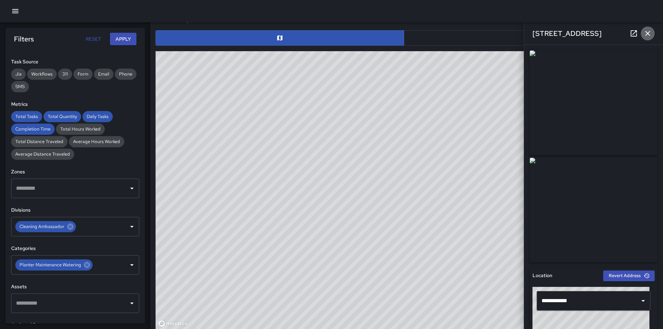
click at [650, 34] on icon "button" at bounding box center [648, 33] width 8 height 8
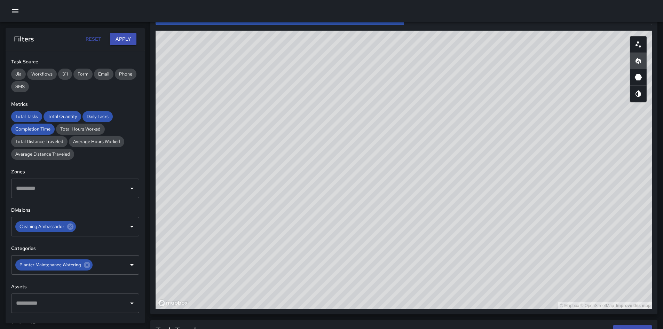
scroll to position [394, 0]
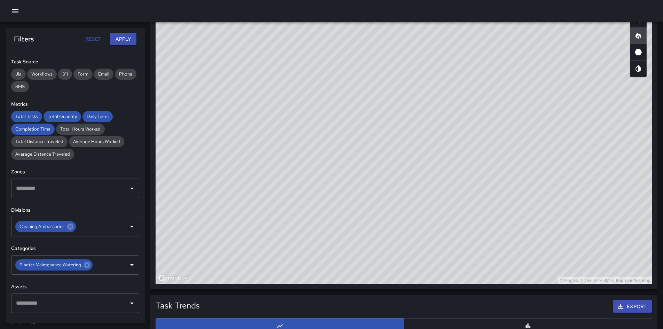
drag, startPoint x: 616, startPoint y: 197, endPoint x: 612, endPoint y: 202, distance: 5.9
click at [612, 202] on div "© Mapbox © OpenStreetMap Improve this map" at bounding box center [404, 145] width 497 height 279
click at [646, 25] on button "button" at bounding box center [638, 19] width 17 height 17
drag, startPoint x: 635, startPoint y: 41, endPoint x: 665, endPoint y: 27, distance: 33.5
click at [637, 40] on button "button" at bounding box center [638, 36] width 17 height 17
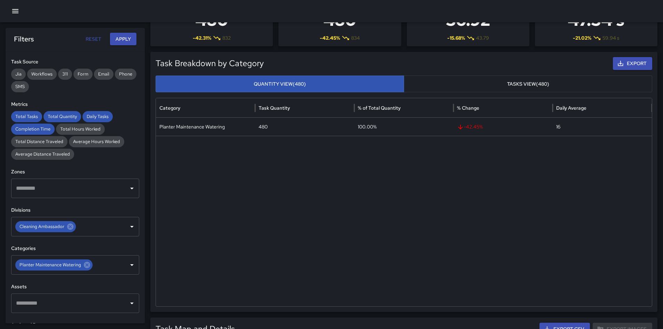
scroll to position [11, 0]
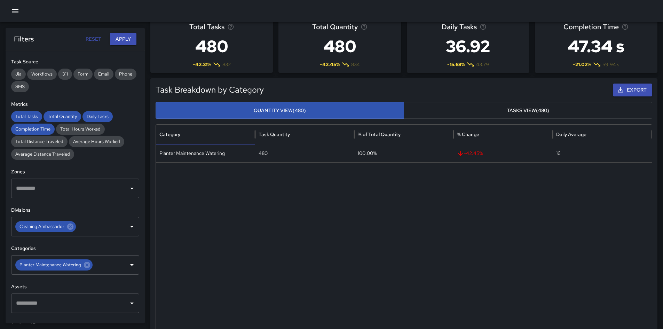
click at [188, 152] on div "Planter Maintenance Watering" at bounding box center [205, 153] width 99 height 18
copy div "Planter Maintenance Watering"
click at [84, 266] on icon at bounding box center [87, 265] width 6 height 6
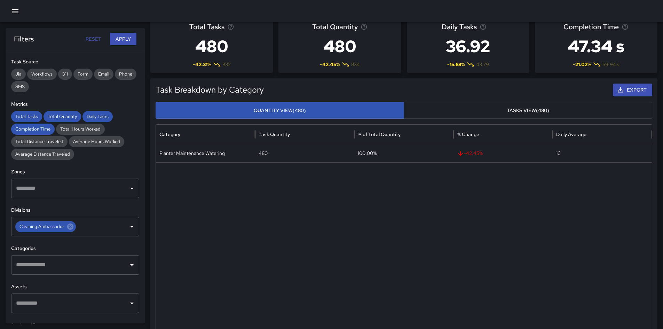
click at [120, 32] on div "Filters Reset Apply" at bounding box center [75, 39] width 139 height 22
click at [124, 39] on button "Apply" at bounding box center [123, 39] width 26 height 13
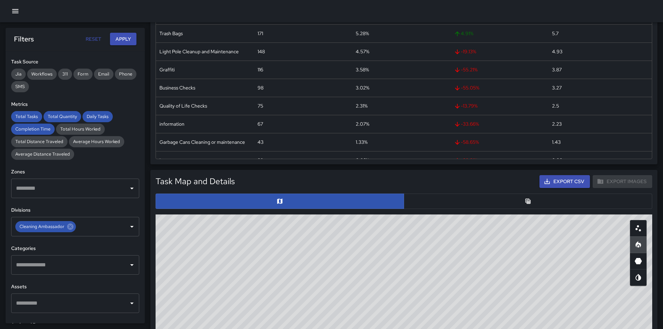
scroll to position [289, 0]
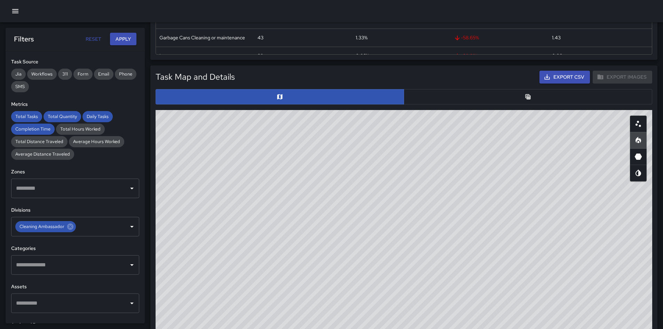
click at [87, 261] on input "text" at bounding box center [69, 264] width 111 height 13
type input "****"
click at [126, 41] on button "Apply" at bounding box center [123, 39] width 26 height 13
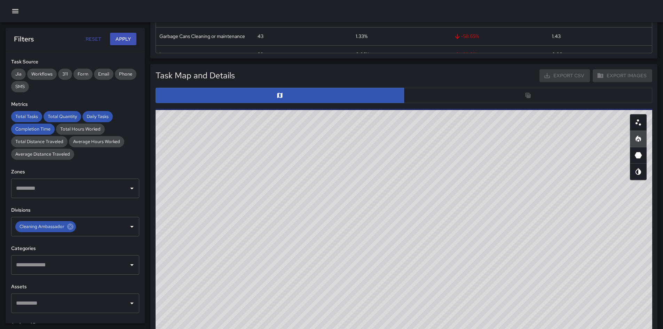
scroll to position [288, 0]
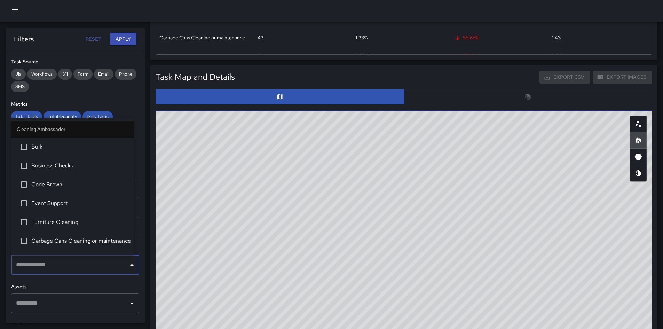
click at [74, 261] on input "text" at bounding box center [69, 264] width 111 height 13
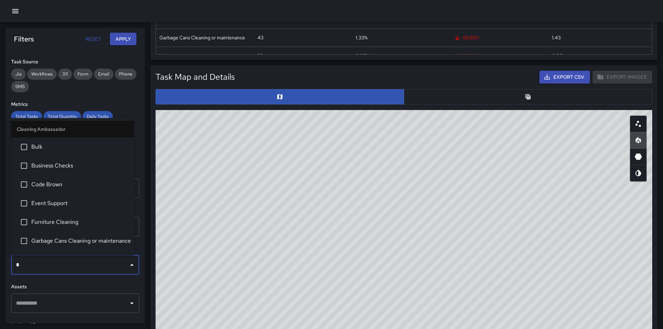
type input "**"
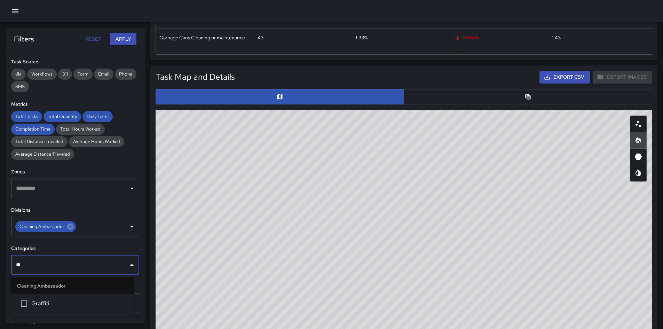
click at [39, 299] on li "Graffiti" at bounding box center [72, 303] width 123 height 19
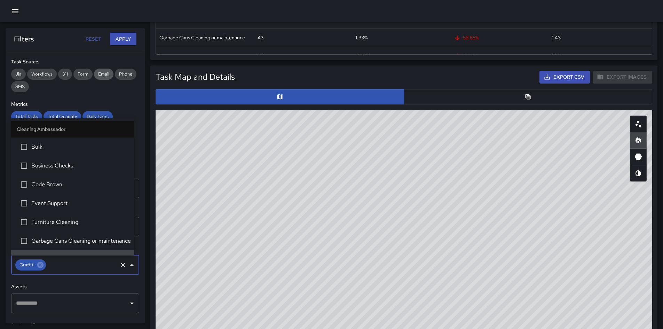
scroll to position [14, 0]
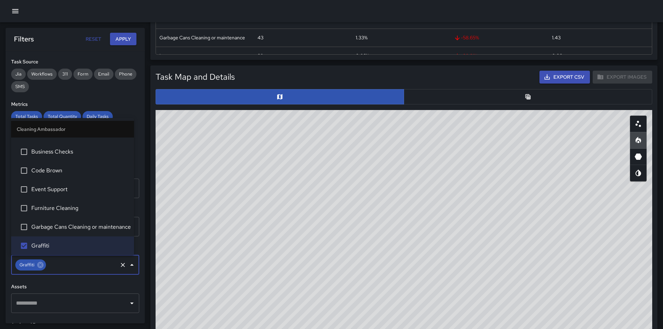
click at [117, 36] on button "Apply" at bounding box center [123, 39] width 26 height 13
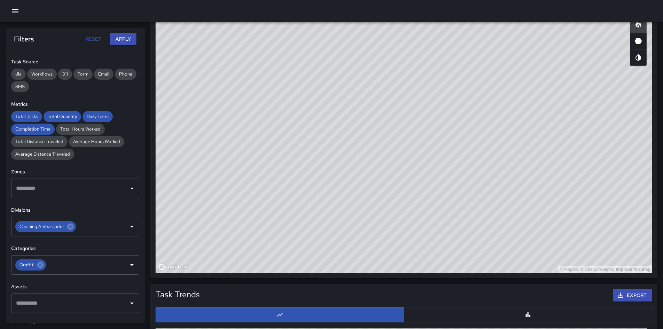
scroll to position [394, 0]
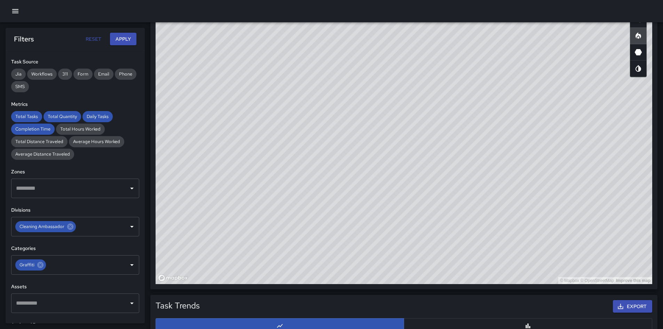
click at [637, 24] on button "button" at bounding box center [638, 19] width 17 height 17
drag, startPoint x: 635, startPoint y: 40, endPoint x: 642, endPoint y: 40, distance: 6.3
click at [637, 40] on button "button" at bounding box center [638, 36] width 17 height 17
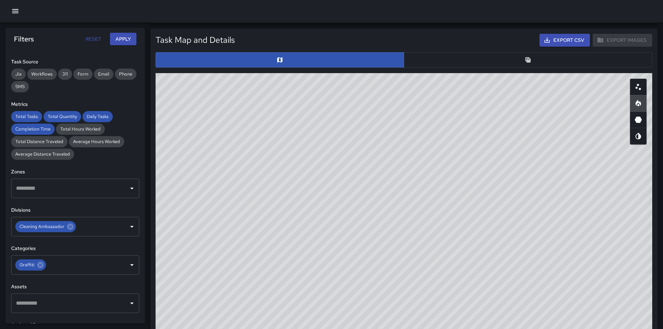
scroll to position [324, 0]
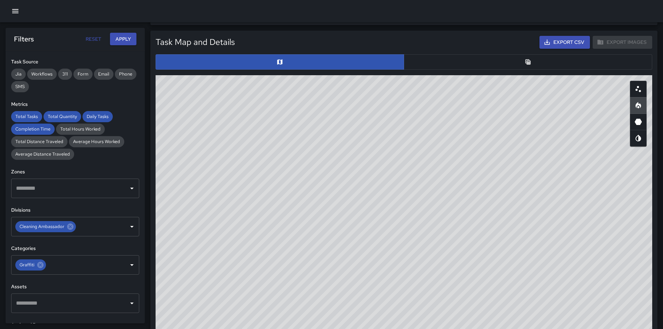
click at [486, 54] on button "button" at bounding box center [528, 61] width 249 height 15
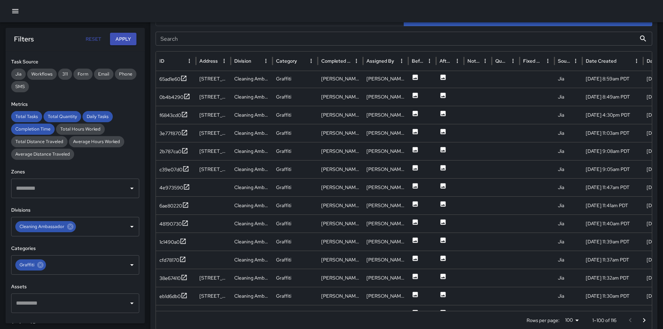
scroll to position [382, 0]
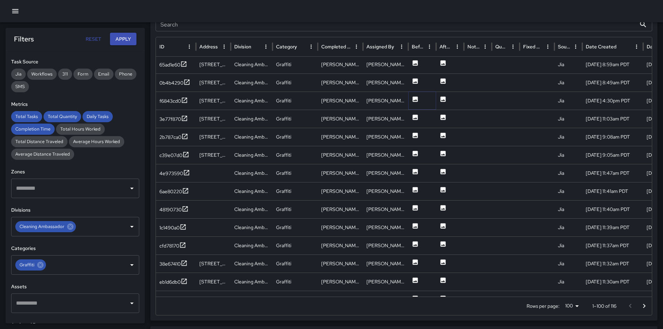
click at [417, 100] on icon at bounding box center [415, 98] width 5 height 5
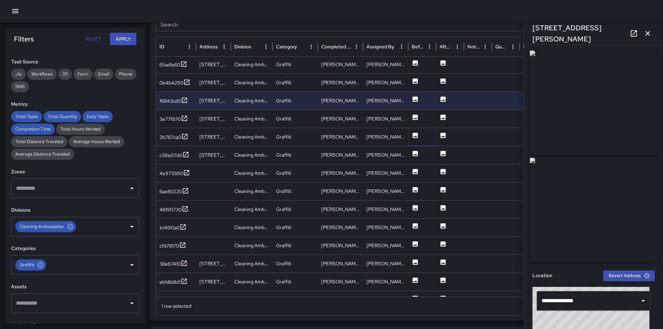
click at [415, 134] on icon at bounding box center [415, 135] width 5 height 5
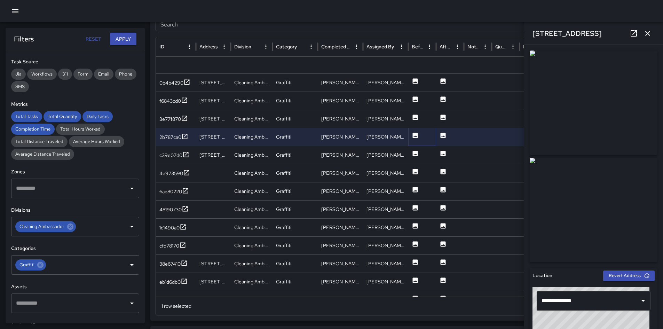
scroll to position [1256, 0]
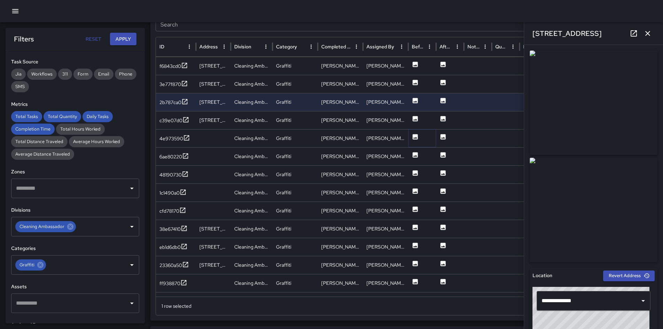
click at [412, 135] on icon at bounding box center [415, 136] width 7 height 7
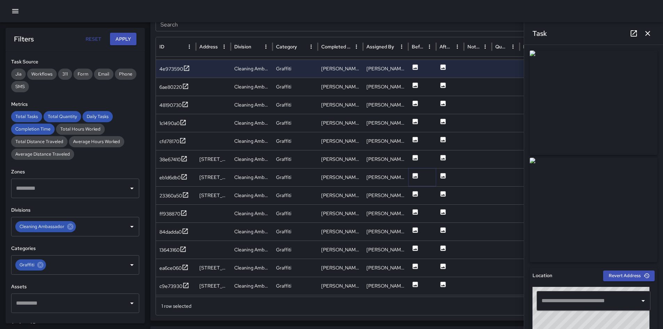
click at [416, 174] on icon at bounding box center [415, 175] width 5 height 5
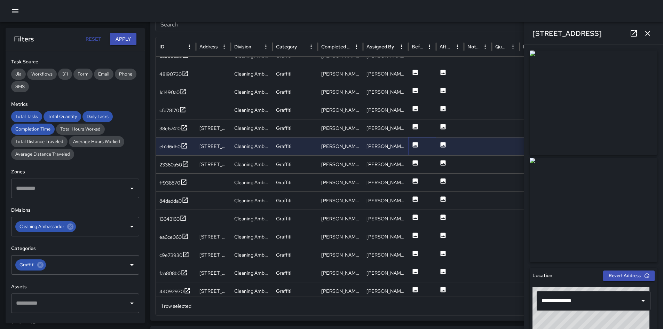
scroll to position [1385, 0]
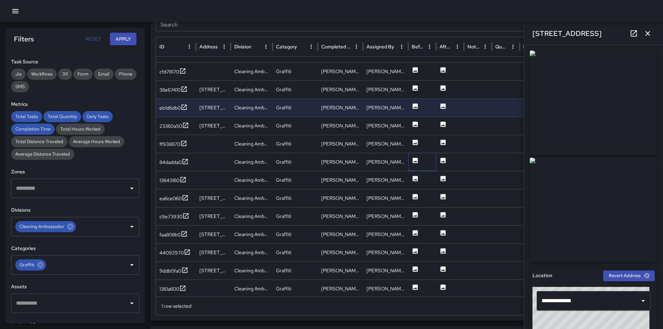
click at [411, 159] on div at bounding box center [422, 162] width 28 height 18
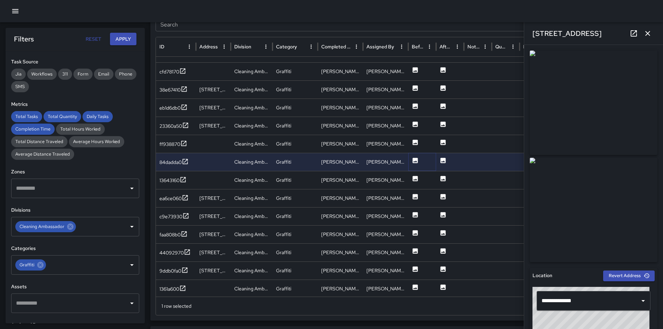
click at [417, 161] on icon at bounding box center [415, 160] width 5 height 5
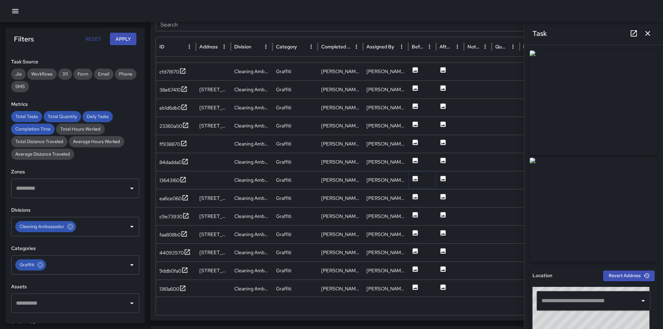
click at [415, 177] on icon at bounding box center [415, 178] width 5 height 5
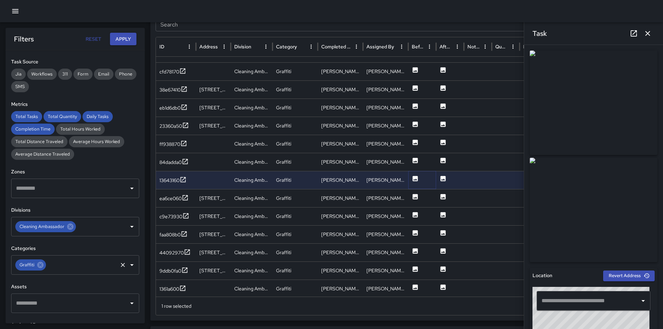
click at [44, 266] on icon at bounding box center [41, 265] width 8 height 8
drag, startPoint x: 122, startPoint y: 43, endPoint x: 135, endPoint y: 57, distance: 19.0
click at [122, 42] on button "Apply" at bounding box center [123, 39] width 26 height 13
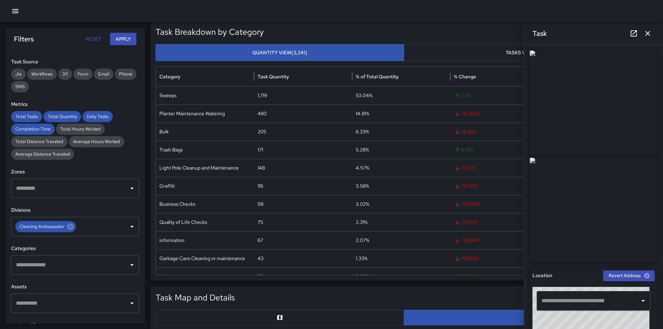
scroll to position [0, 0]
